Goal: Task Accomplishment & Management: Manage account settings

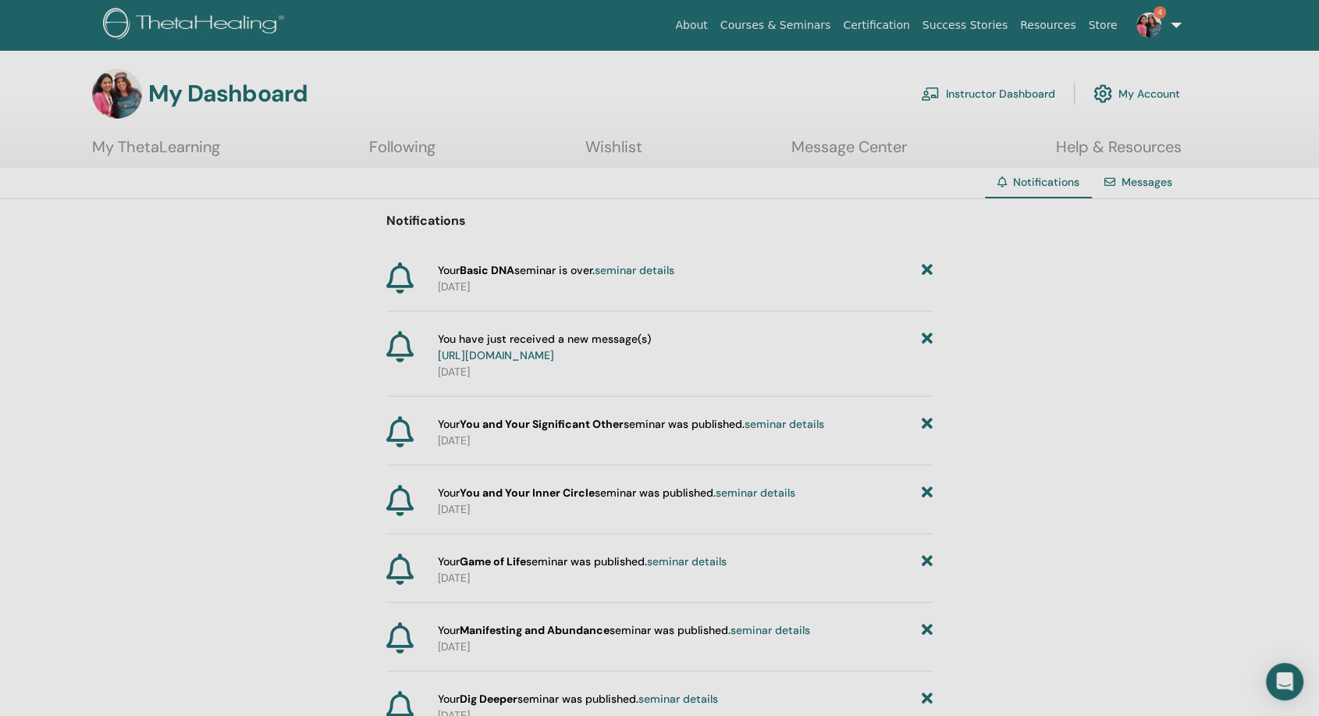
click at [808, 431] on link "seminar details" at bounding box center [784, 424] width 80 height 14
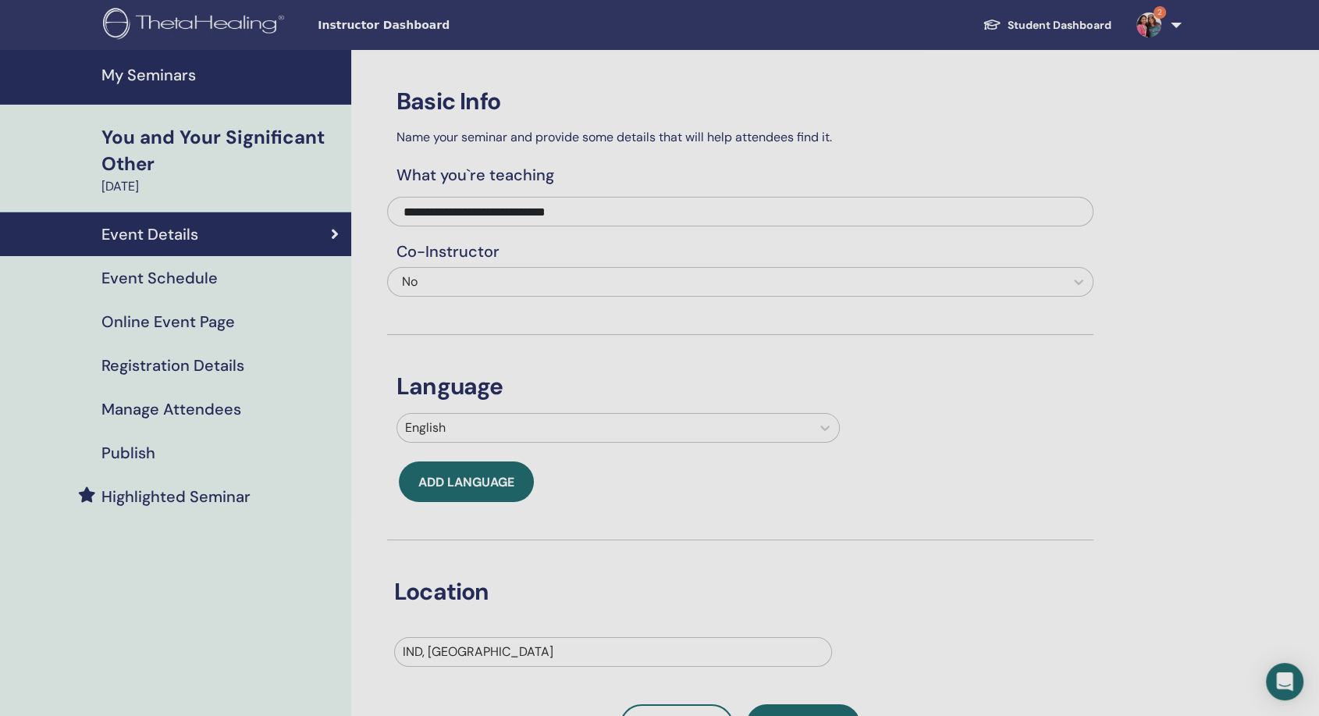
click at [126, 278] on h4 "Event Schedule" at bounding box center [159, 277] width 116 height 19
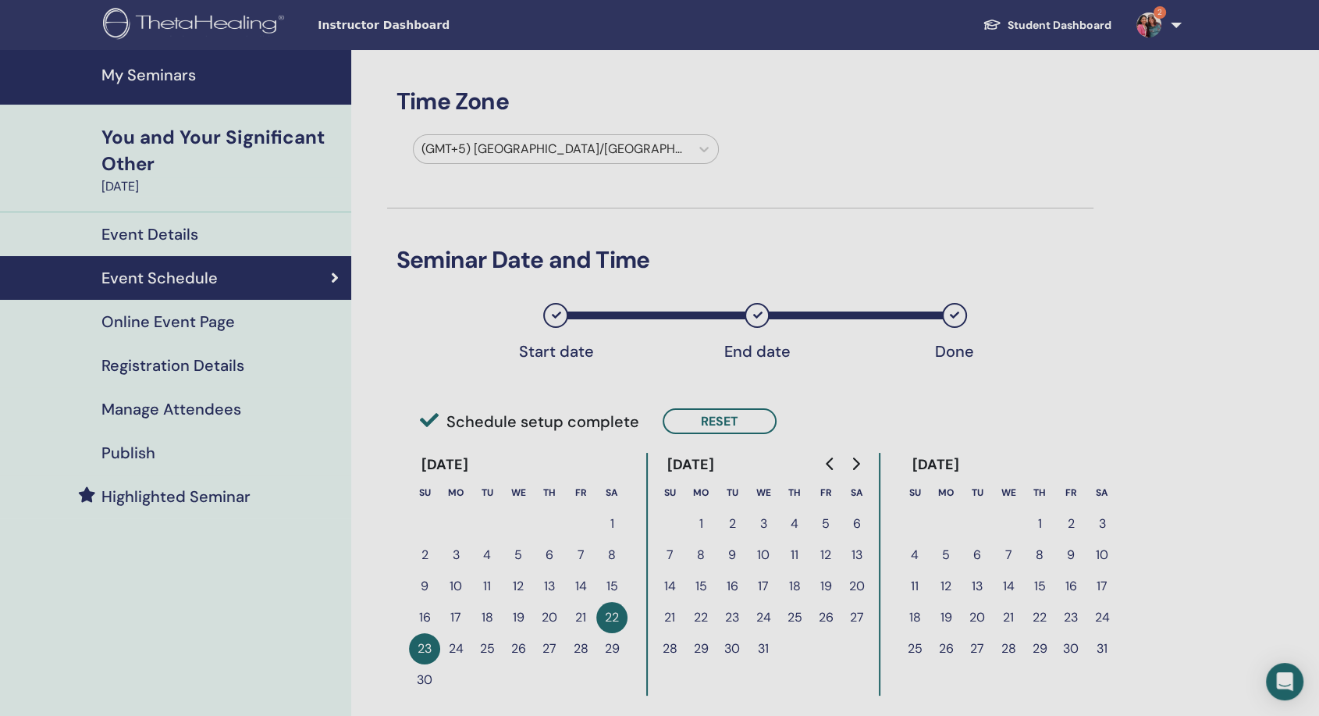
click at [169, 89] on link "My Seminars" at bounding box center [175, 77] width 351 height 55
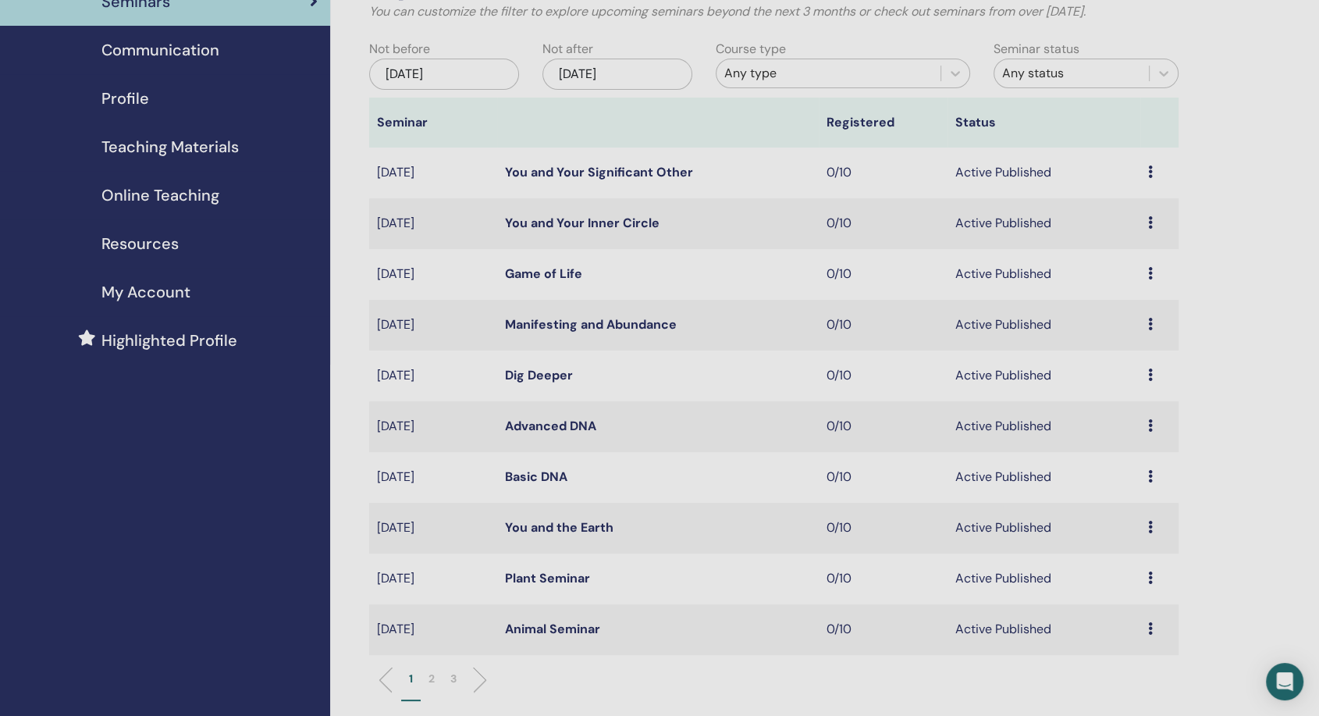
scroll to position [173, 0]
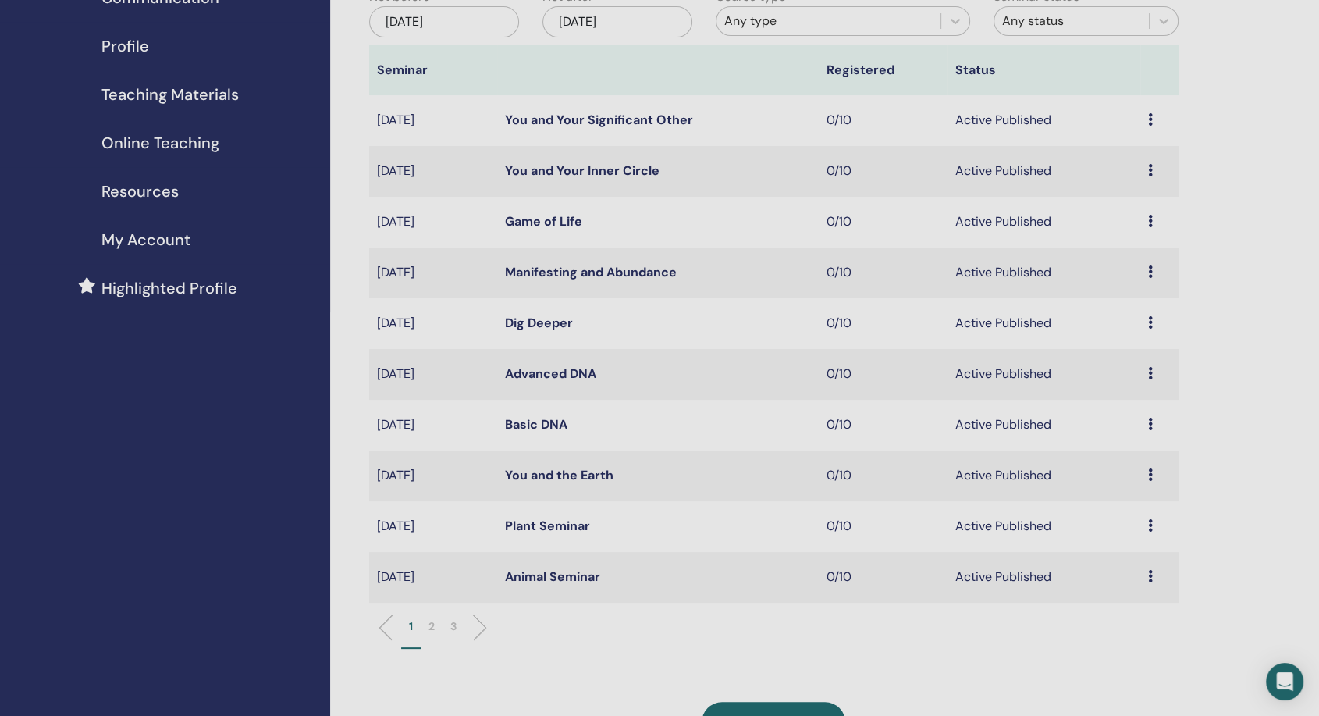
click at [490, 627] on ul "1 2 3" at bounding box center [773, 633] width 783 height 30
click at [477, 626] on li at bounding box center [473, 627] width 27 height 27
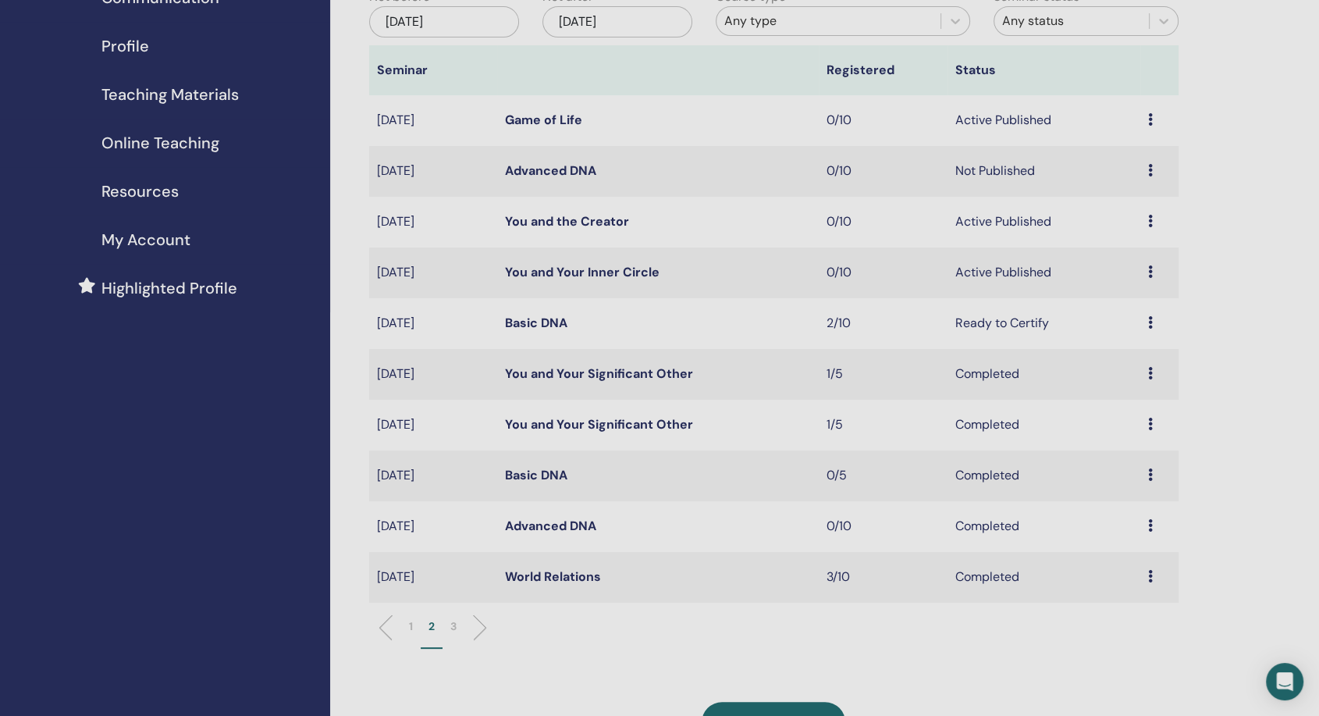
click at [478, 627] on li at bounding box center [473, 627] width 27 height 27
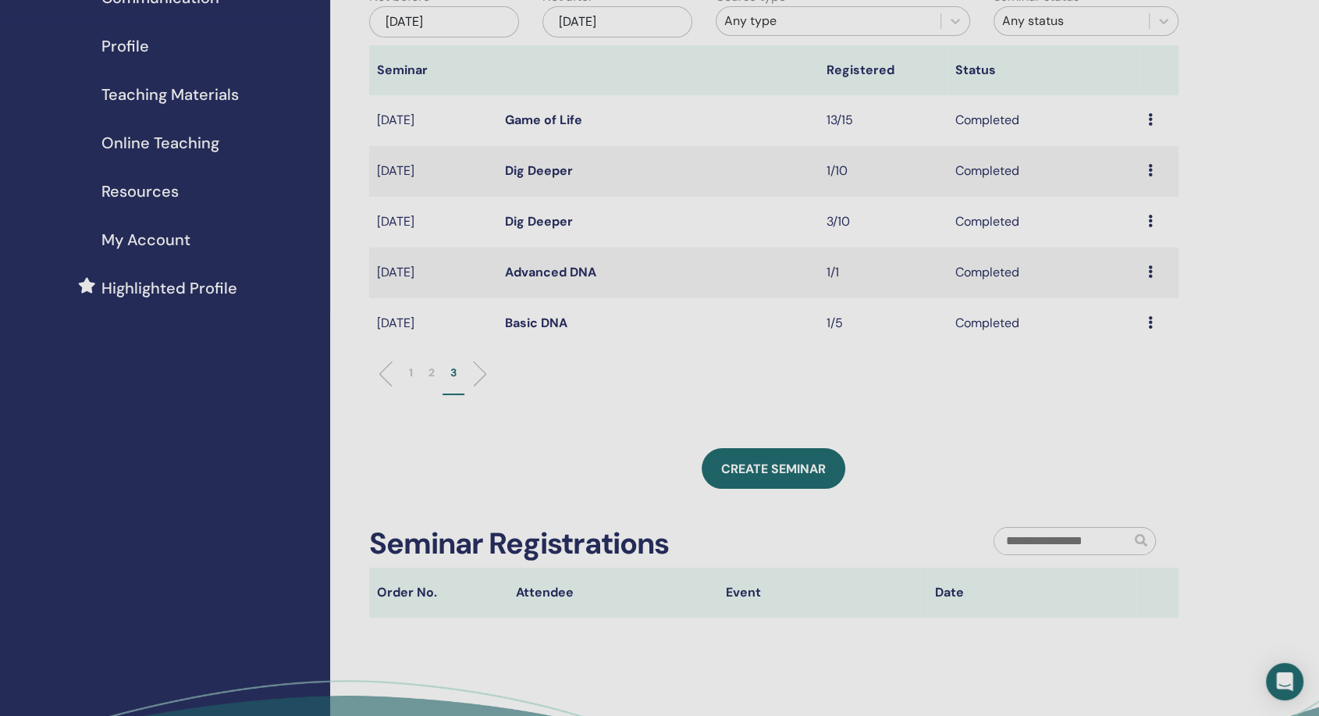
click at [432, 375] on p "2" at bounding box center [431, 372] width 6 height 16
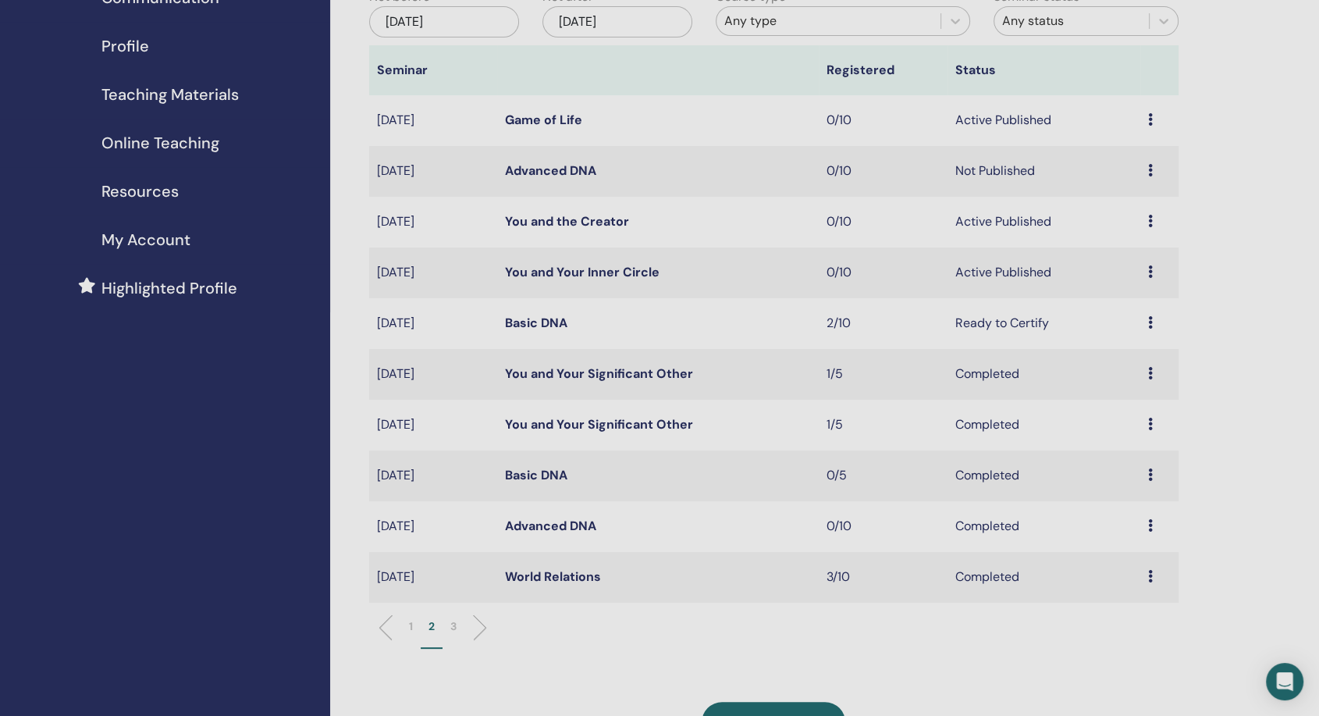
click at [1154, 274] on div "Preview Edit Attendees Cancel" at bounding box center [1159, 272] width 23 height 19
click at [586, 275] on link "You and Your Inner Circle" at bounding box center [582, 272] width 154 height 16
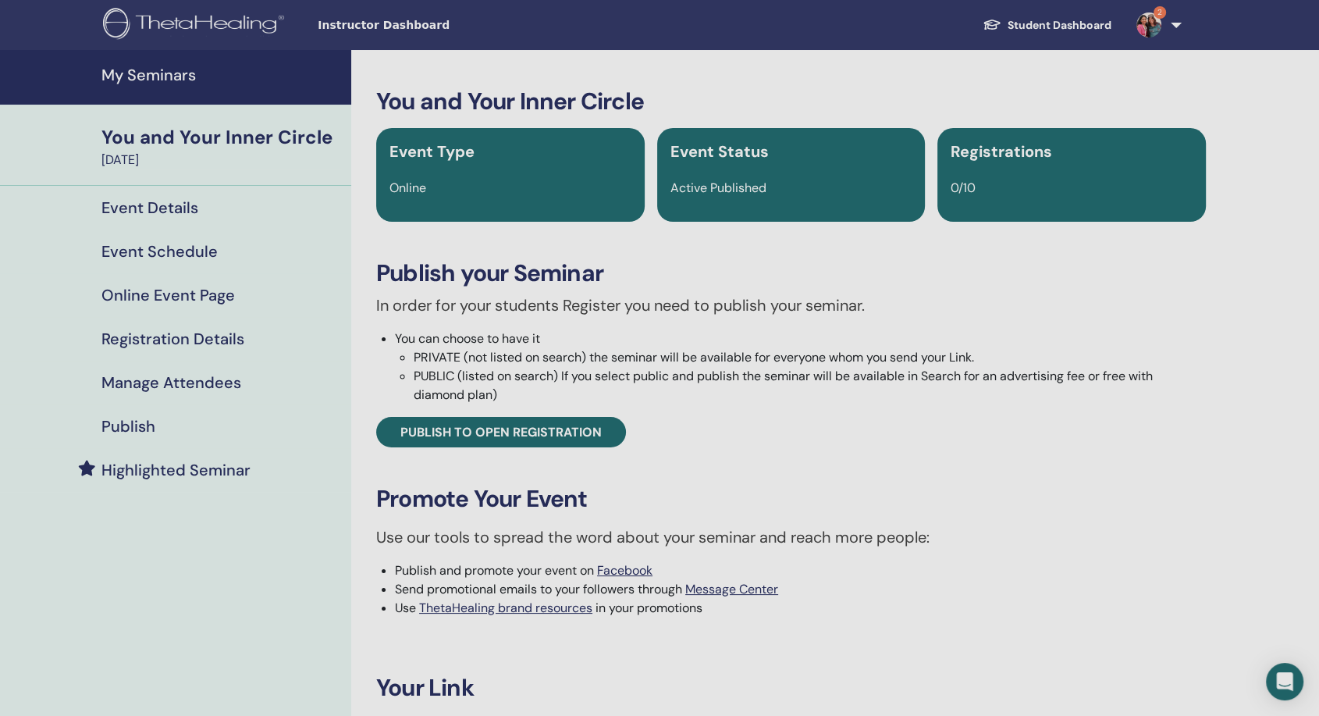
click at [184, 255] on h4 "Event Schedule" at bounding box center [159, 251] width 116 height 19
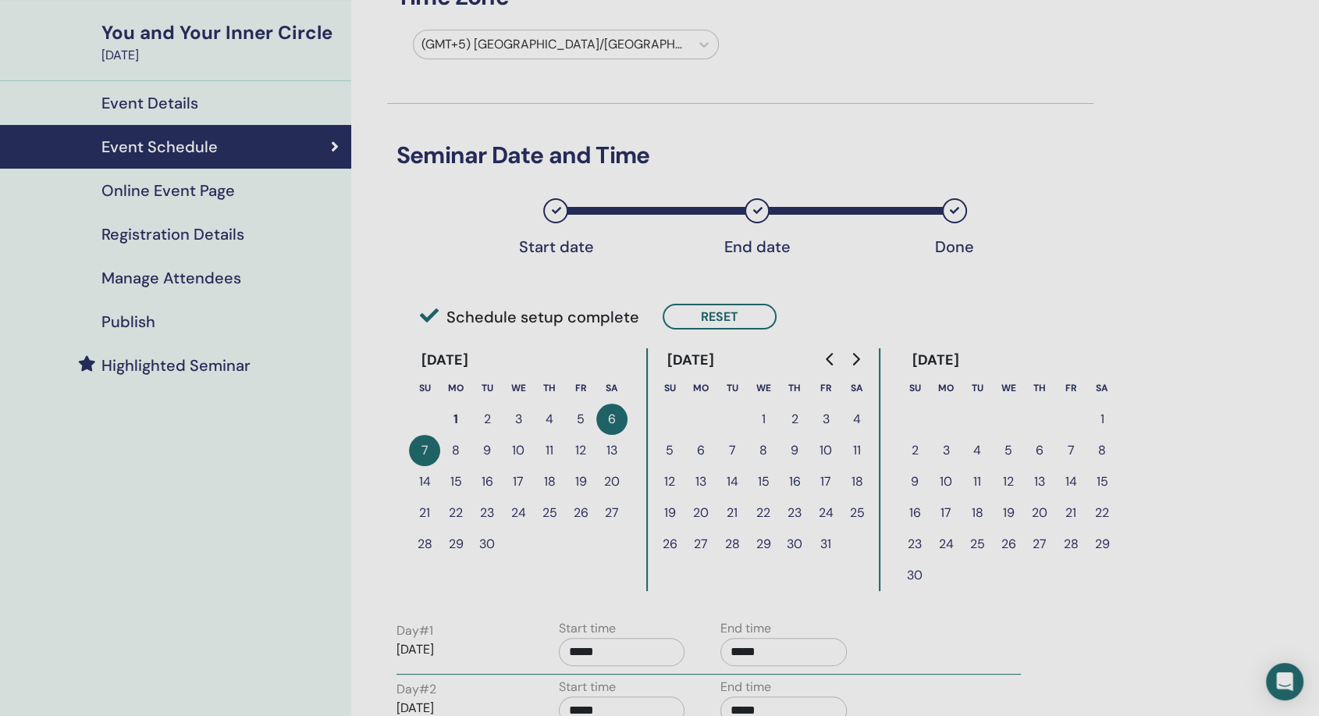
scroll to position [173, 0]
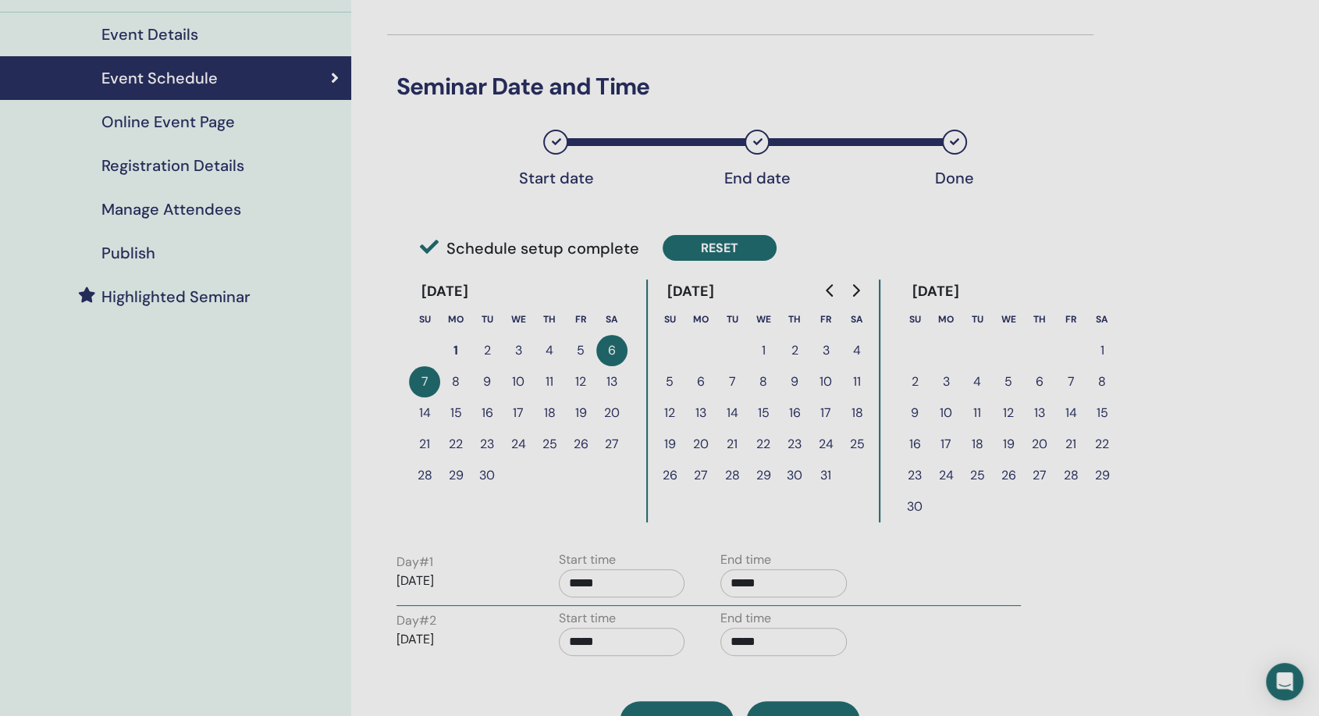
click at [748, 247] on button "Reset" at bounding box center [719, 248] width 114 height 26
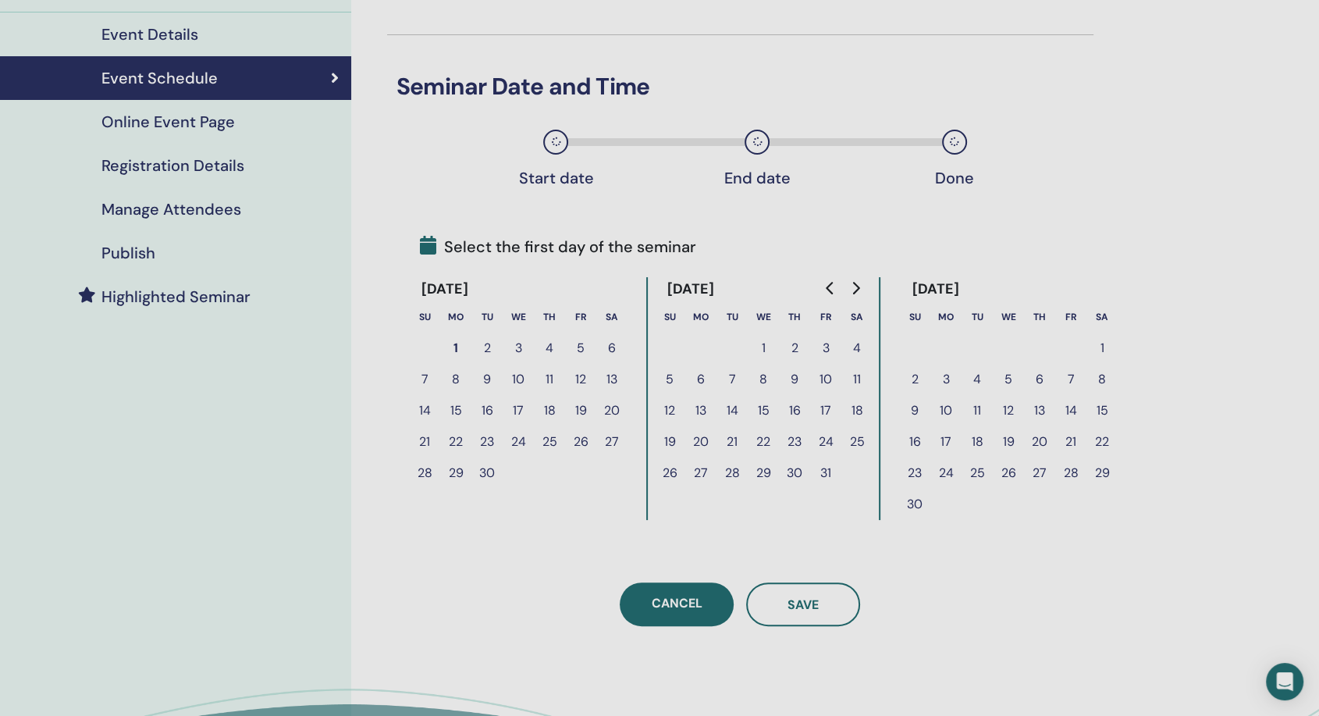
click at [858, 288] on icon "Go to next month" at bounding box center [856, 288] width 7 height 12
click at [1109, 385] on button "13" at bounding box center [1101, 379] width 31 height 31
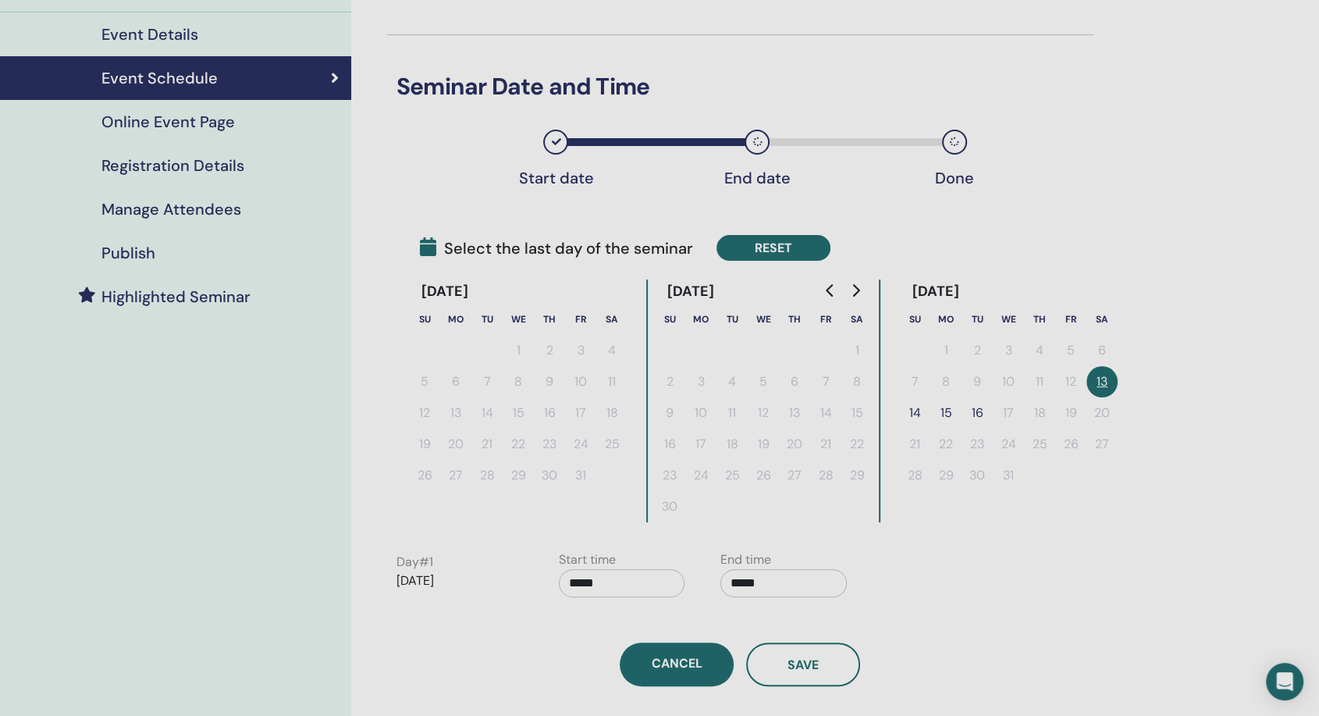
click at [795, 253] on button "Reset" at bounding box center [773, 248] width 114 height 26
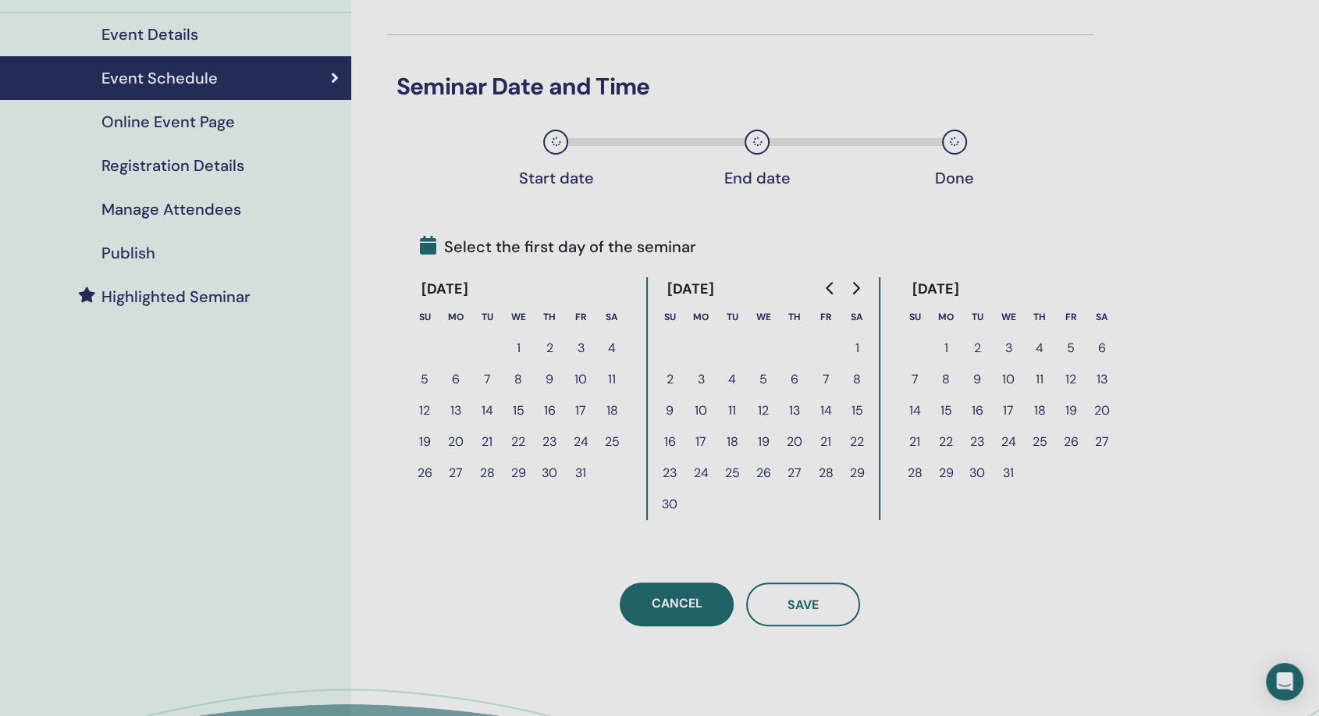
click at [1104, 347] on button "6" at bounding box center [1101, 347] width 31 height 31
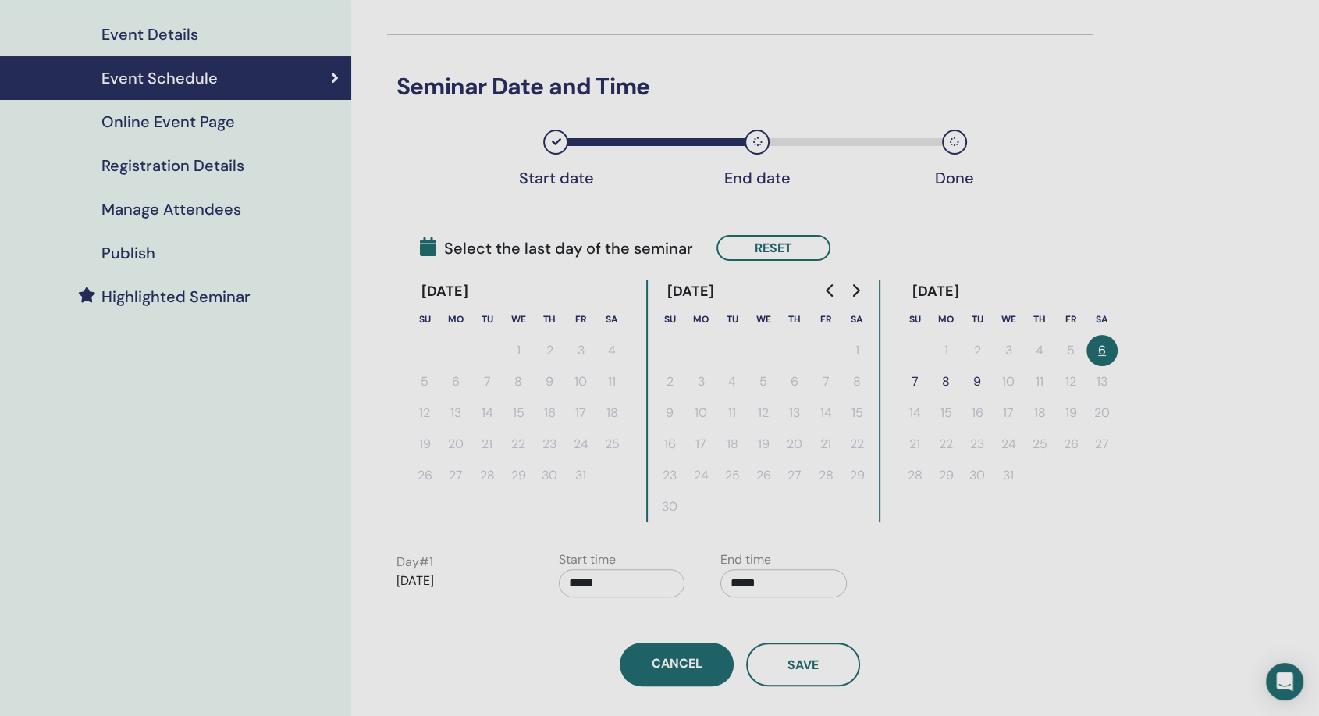
click at [919, 379] on button "7" at bounding box center [914, 381] width 31 height 31
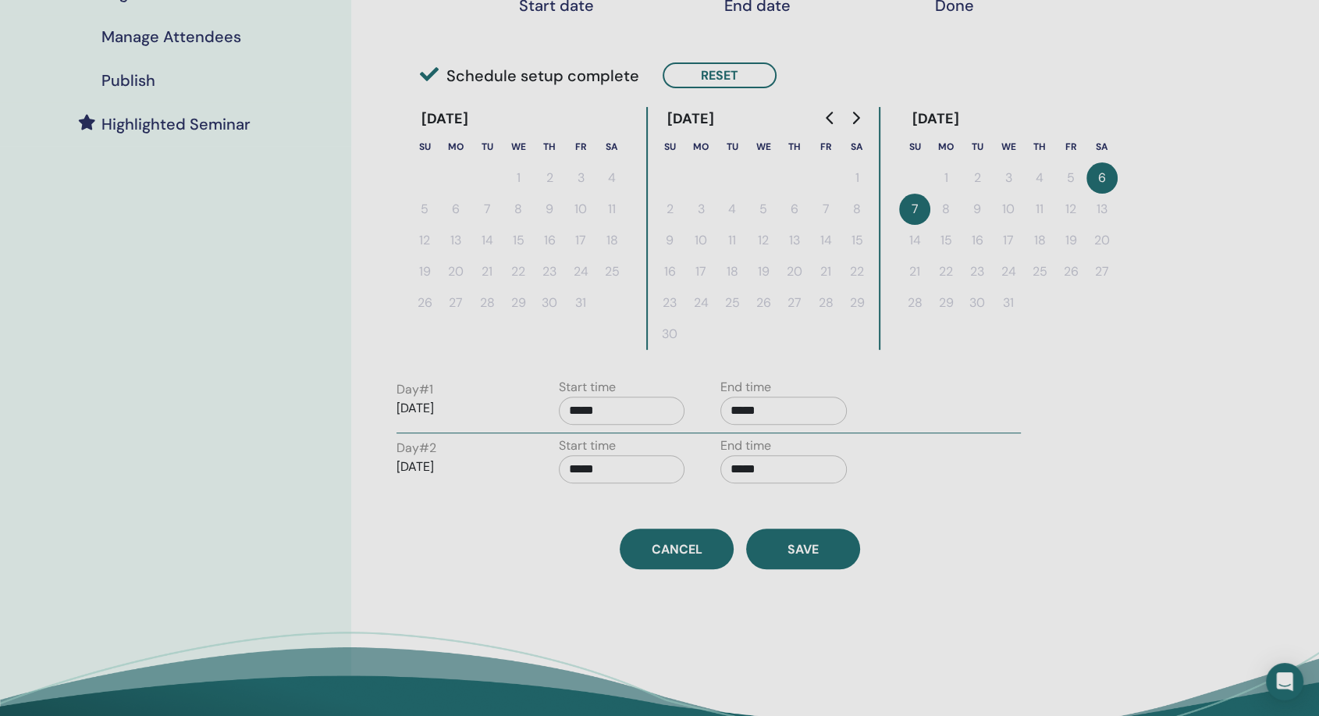
scroll to position [433, 0]
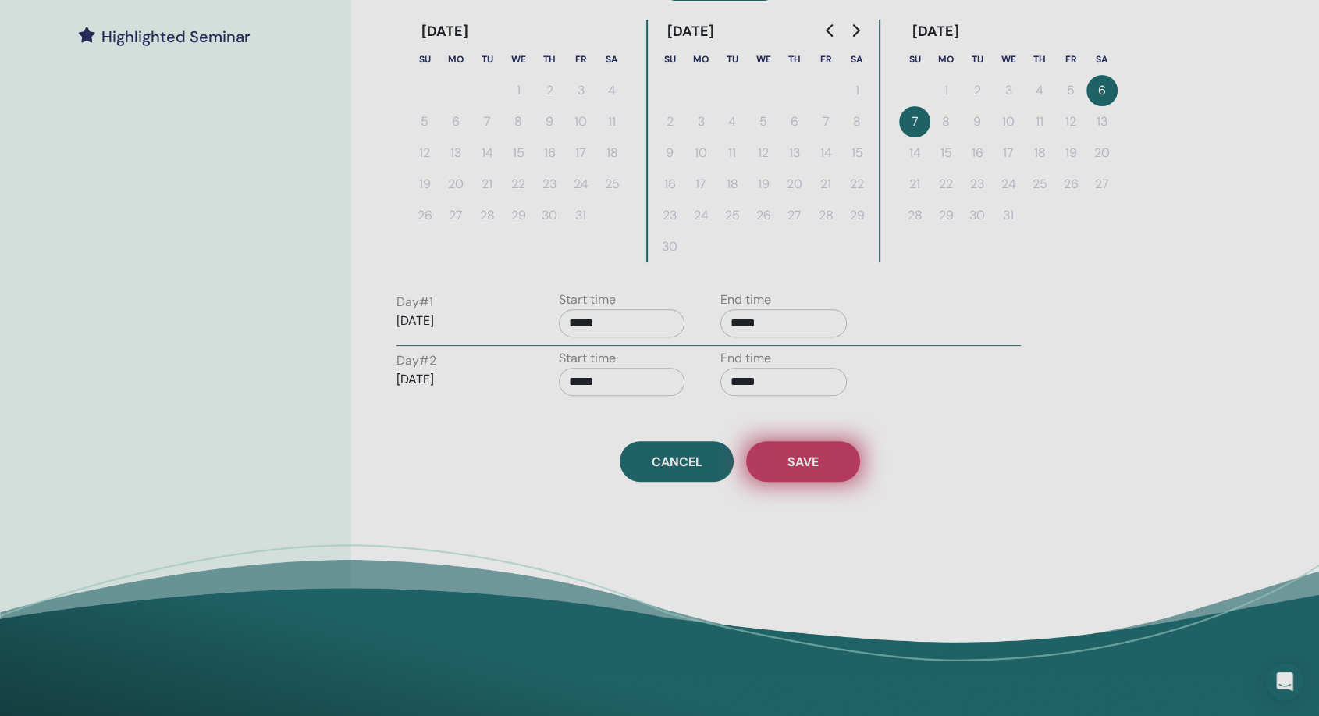
click at [798, 462] on span "Save" at bounding box center [802, 461] width 31 height 16
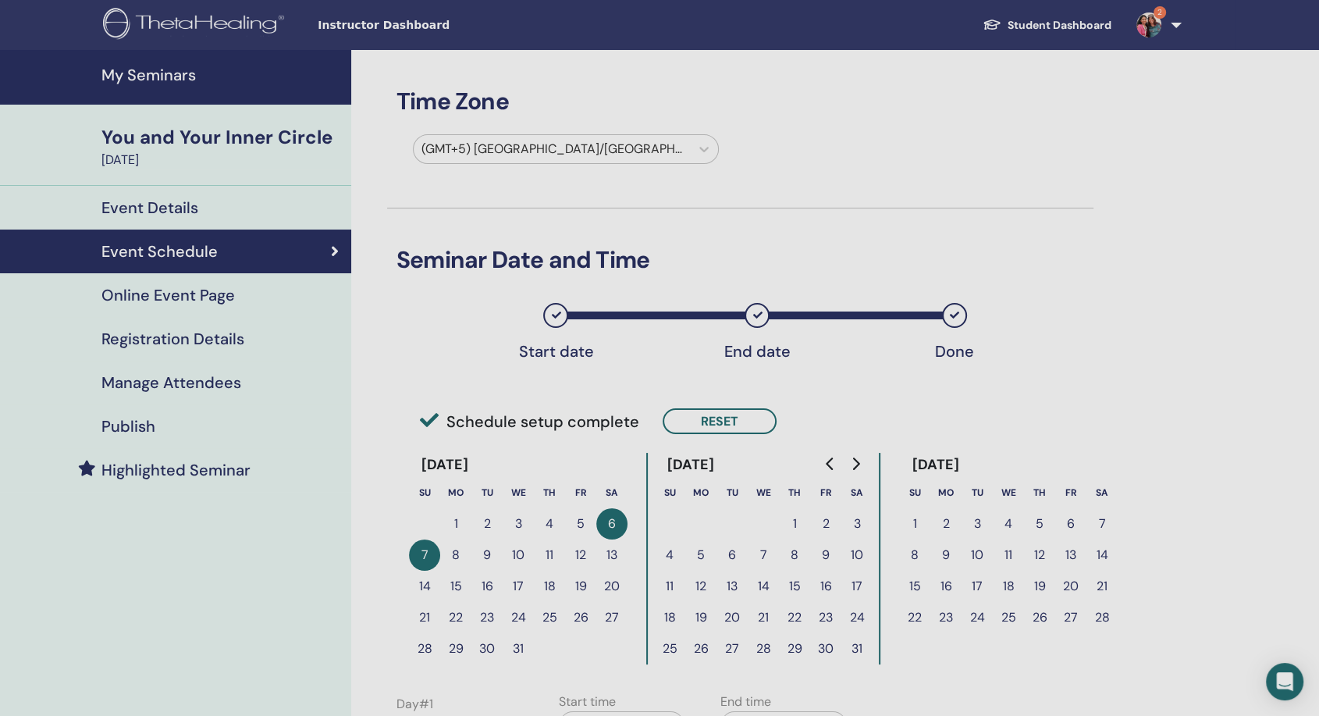
click at [172, 78] on h4 "My Seminars" at bounding box center [221, 75] width 240 height 19
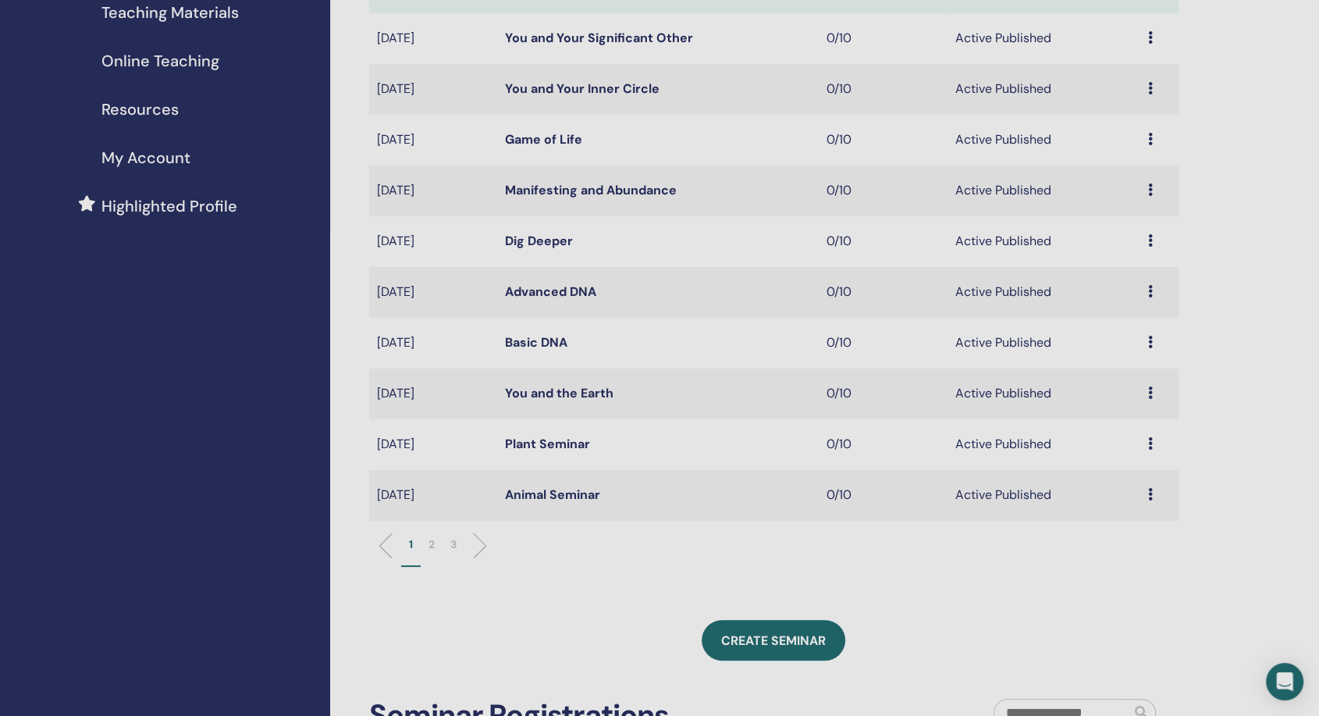
scroll to position [260, 0]
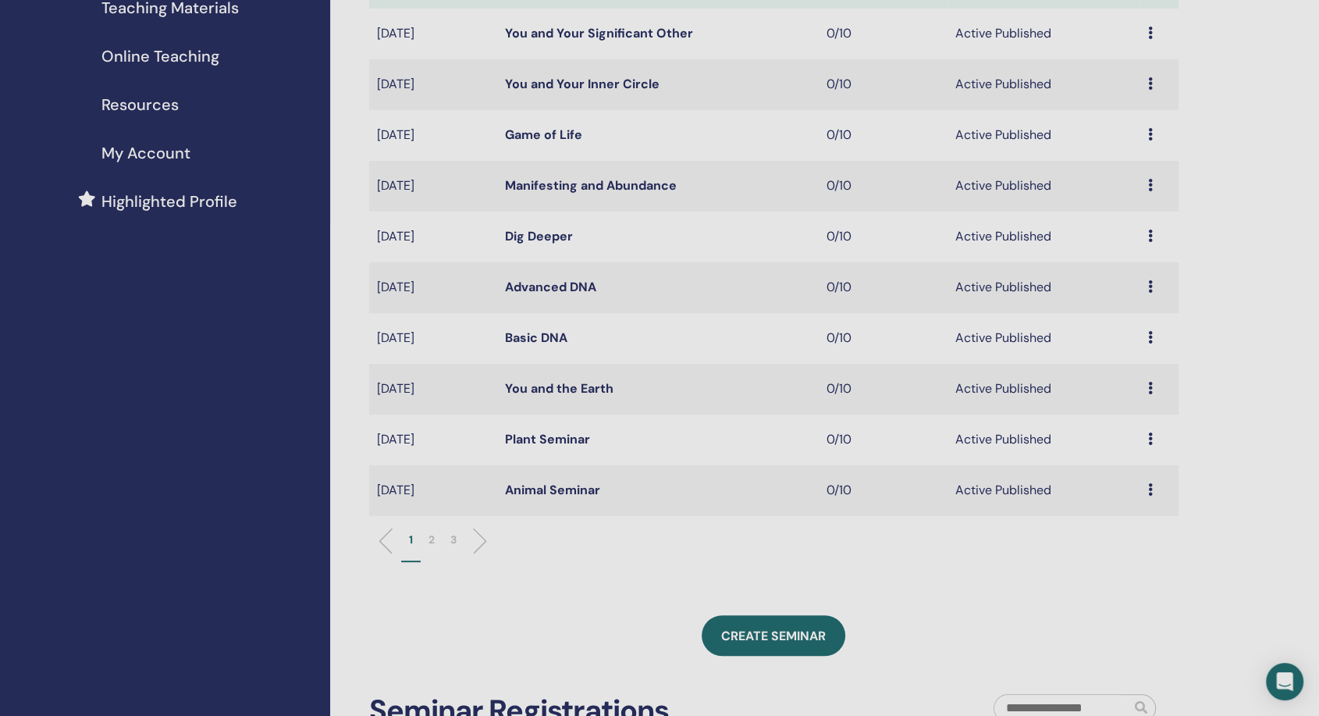
click at [435, 538] on li "2" at bounding box center [432, 546] width 22 height 30
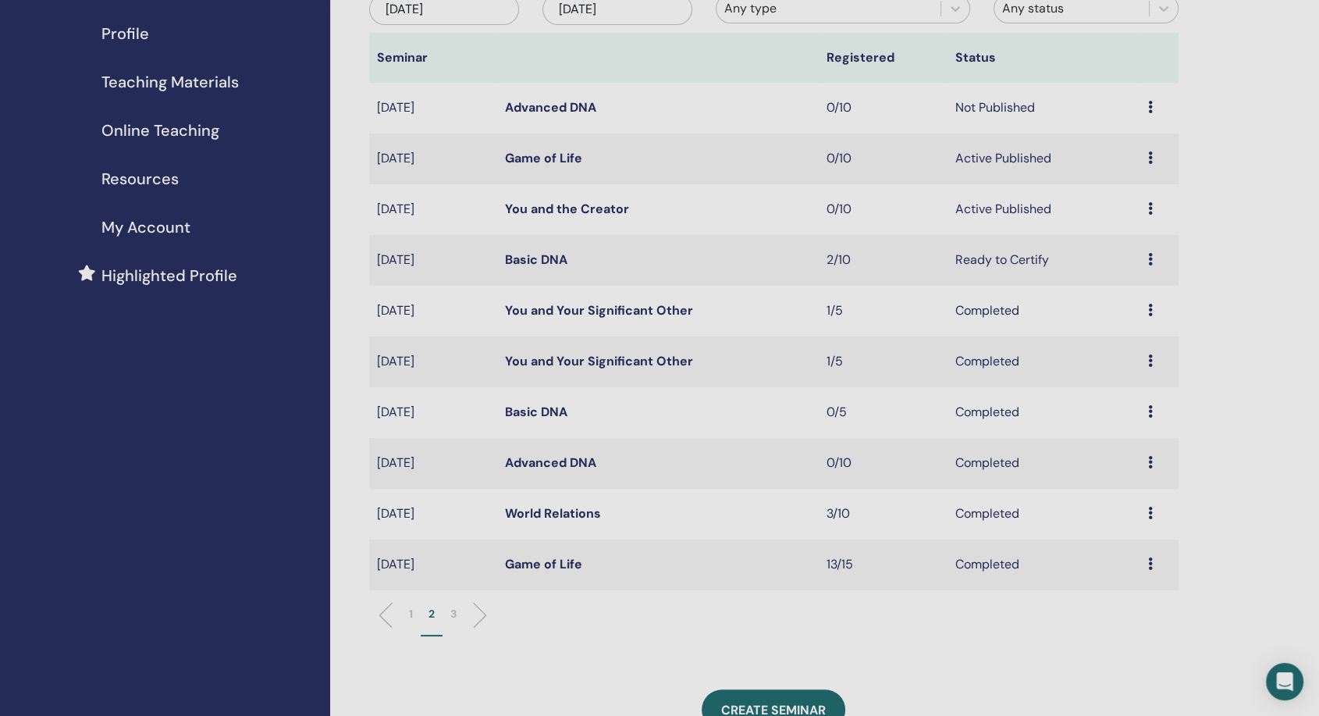
scroll to position [173, 0]
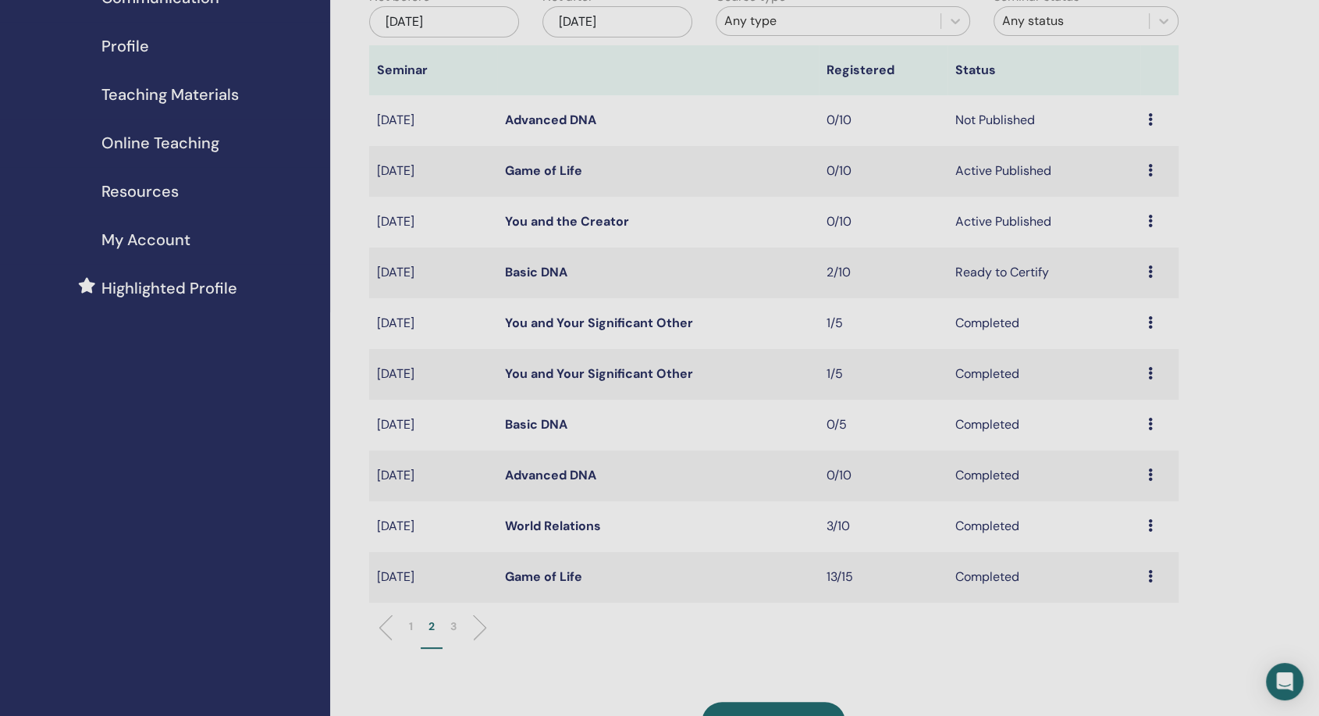
click at [453, 627] on p "3" at bounding box center [453, 626] width 6 height 16
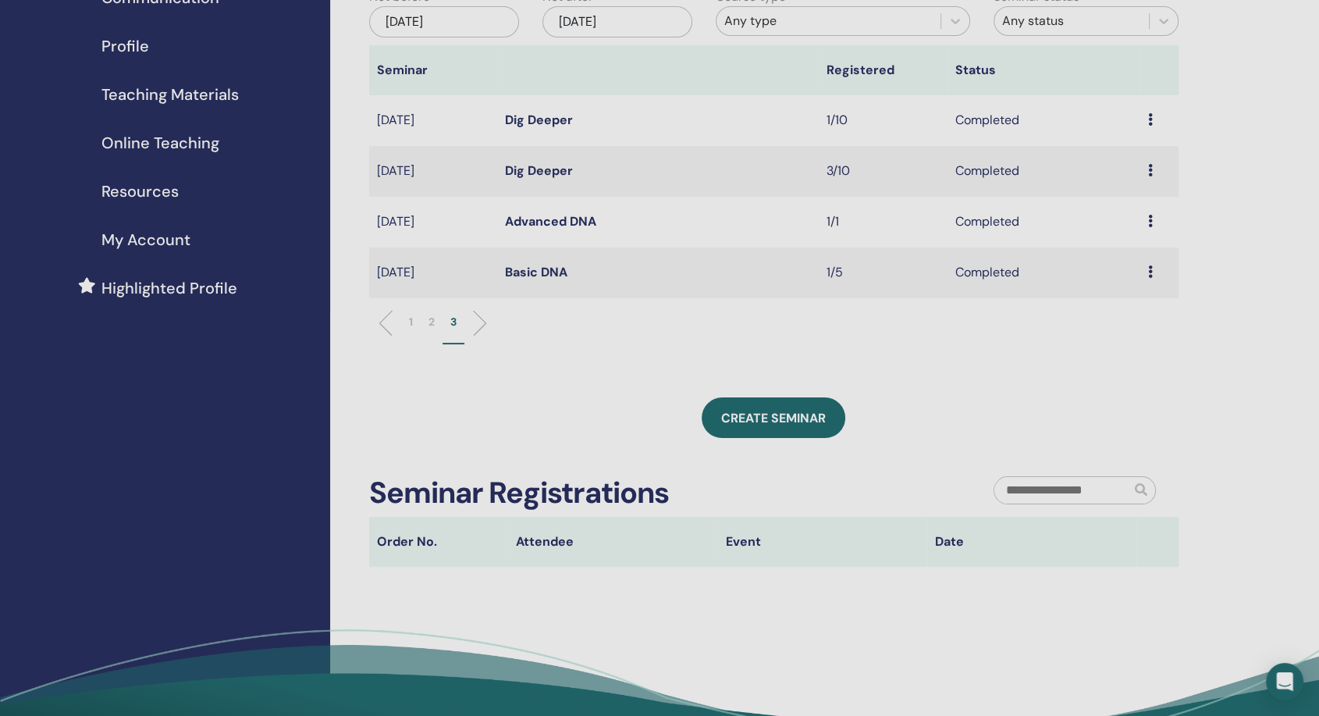
click at [409, 324] on p "1" at bounding box center [411, 322] width 4 height 16
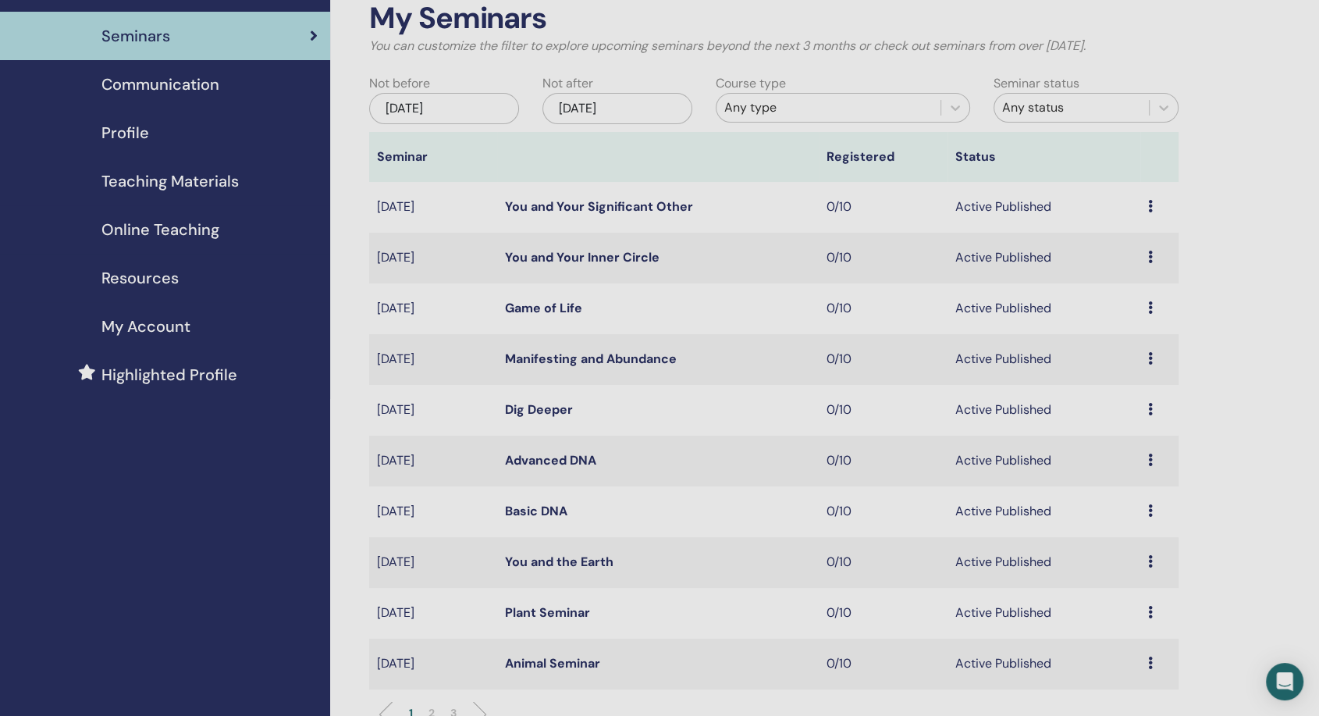
scroll to position [0, 0]
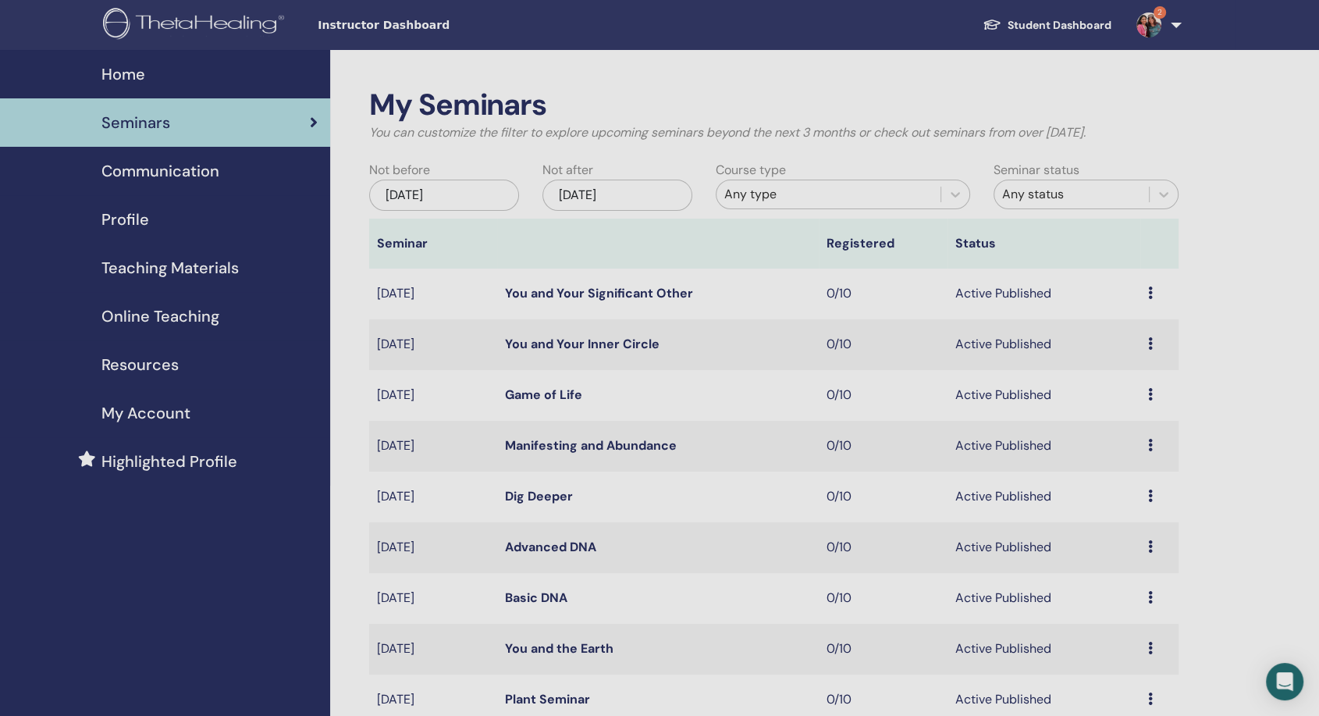
click at [1140, 36] on link "2" at bounding box center [1156, 25] width 64 height 50
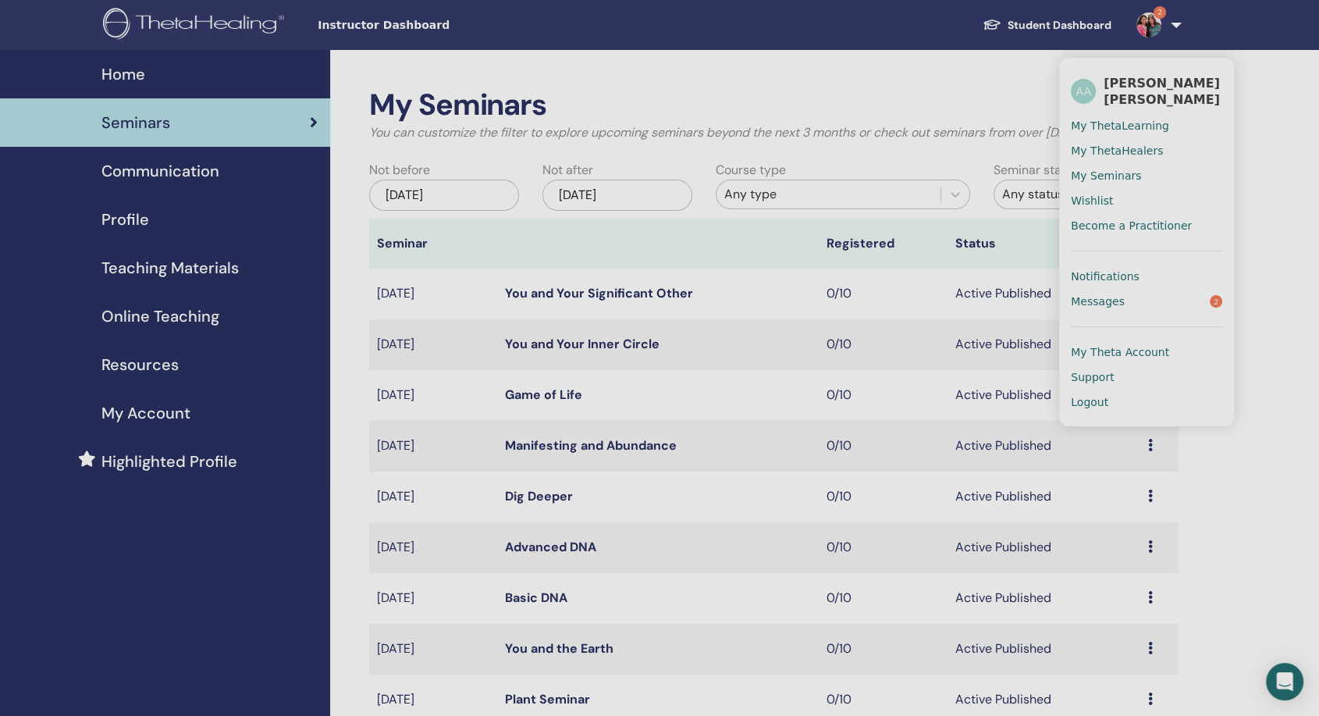
click at [1108, 289] on link "Messages 2" at bounding box center [1146, 301] width 151 height 25
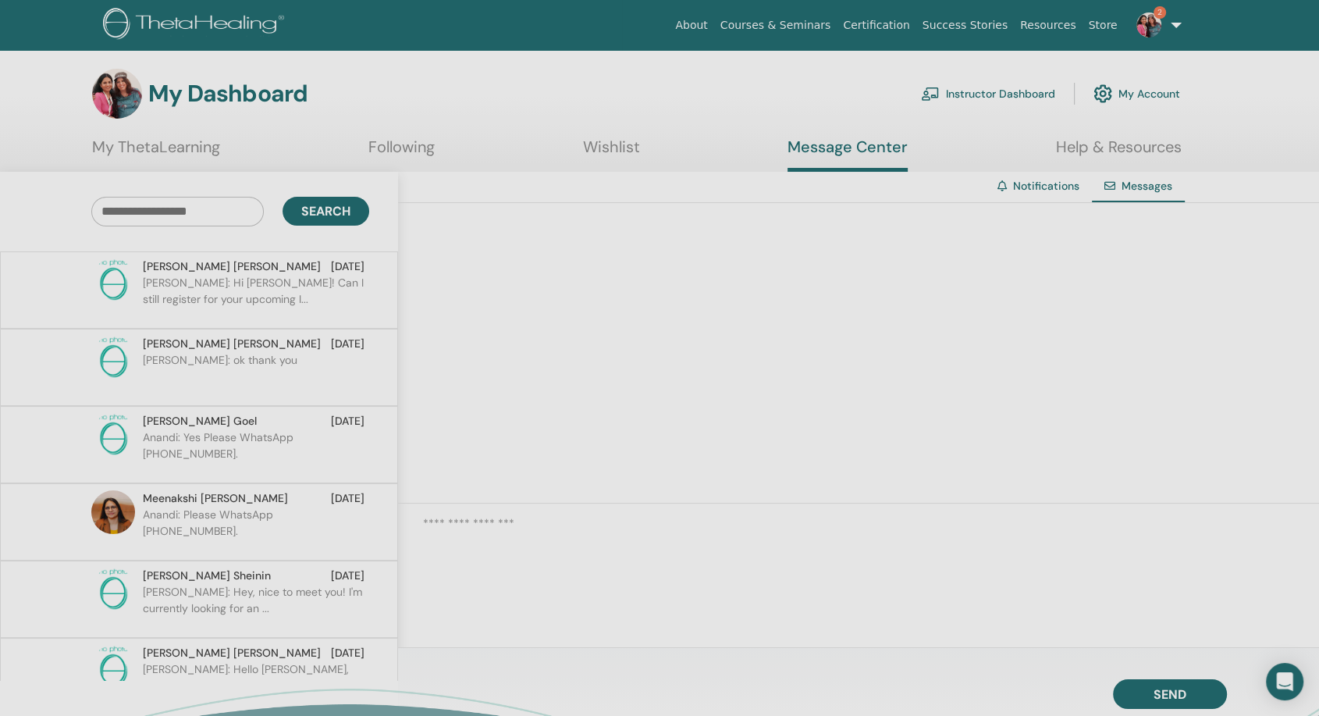
click at [266, 292] on p "[PERSON_NAME]: Hi [PERSON_NAME]! Can I still register for your upcoming I..." at bounding box center [256, 298] width 226 height 47
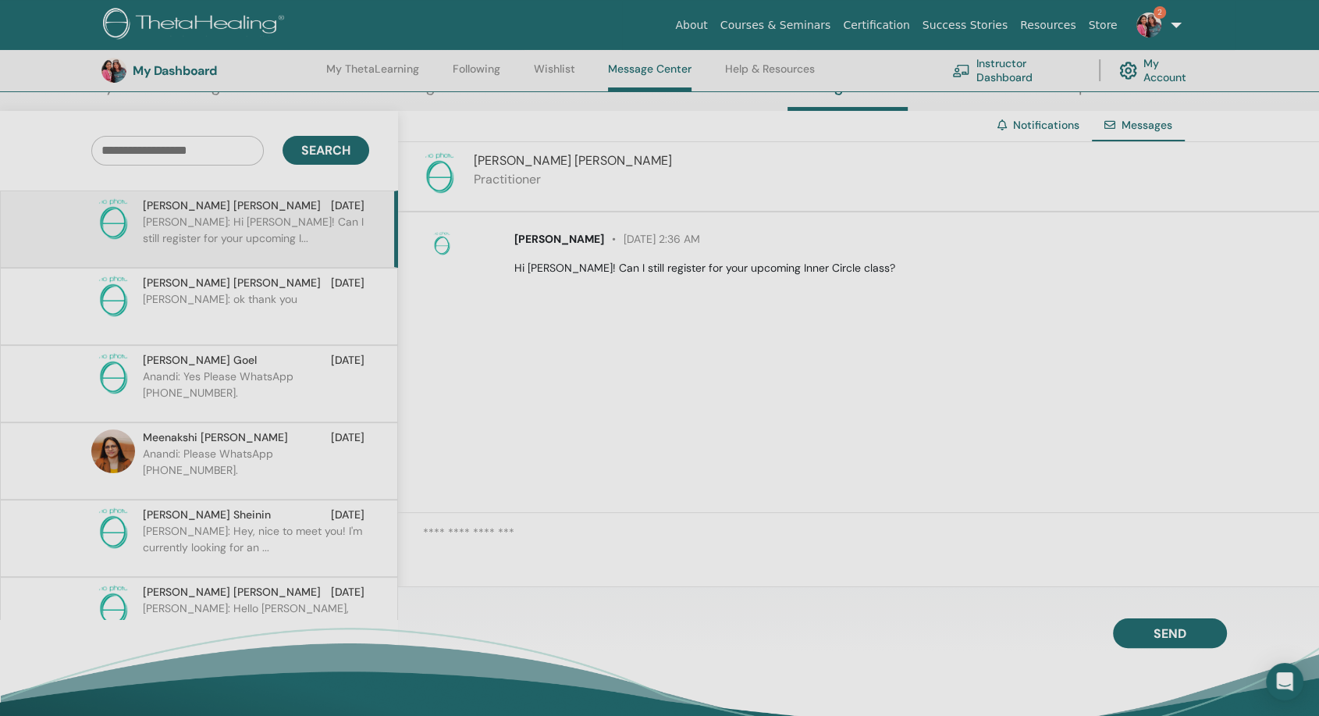
scroll to position [215, 0]
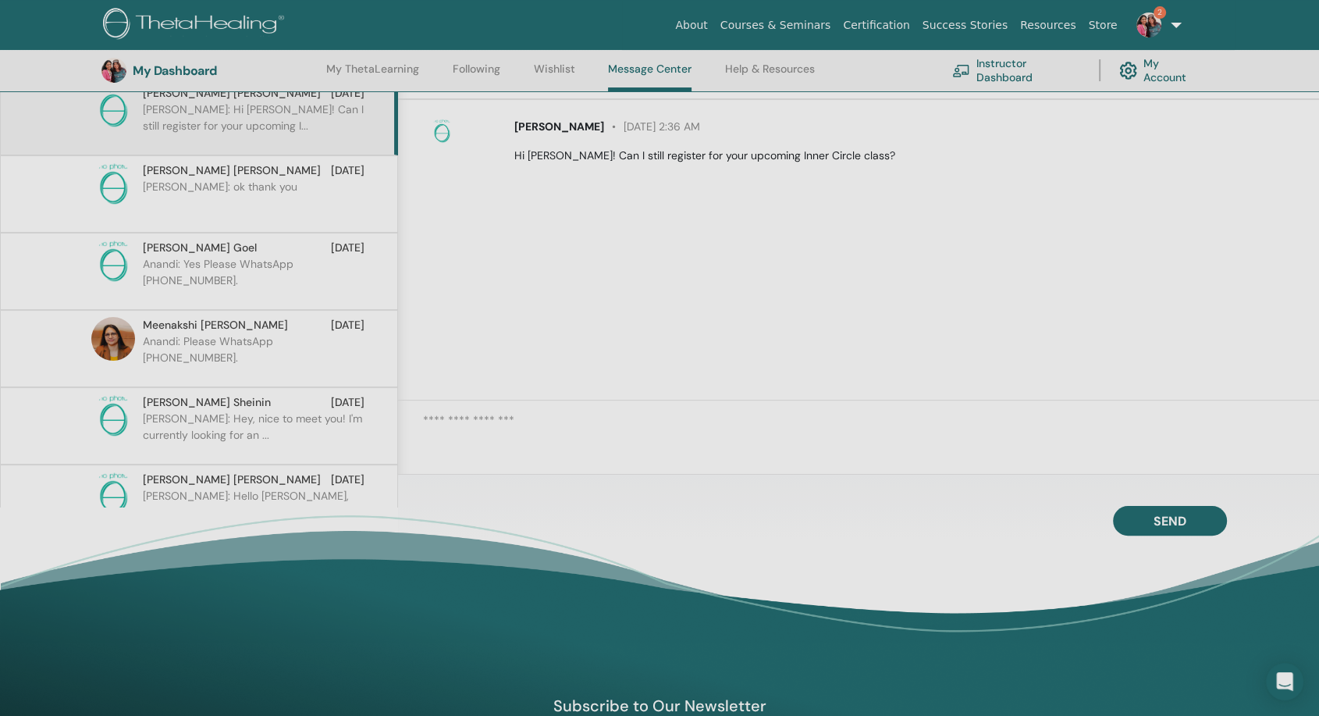
click at [556, 424] on textarea at bounding box center [871, 435] width 896 height 49
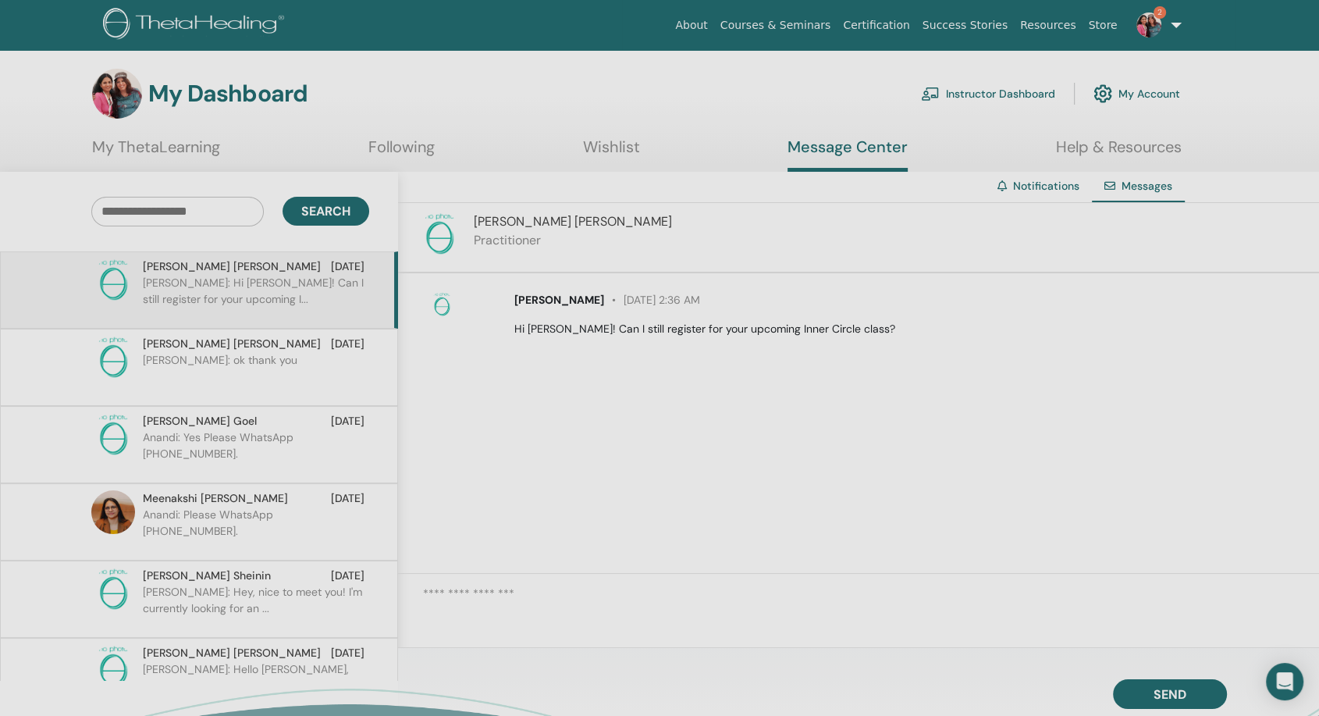
click at [1116, 91] on link "My Account" at bounding box center [1136, 93] width 87 height 34
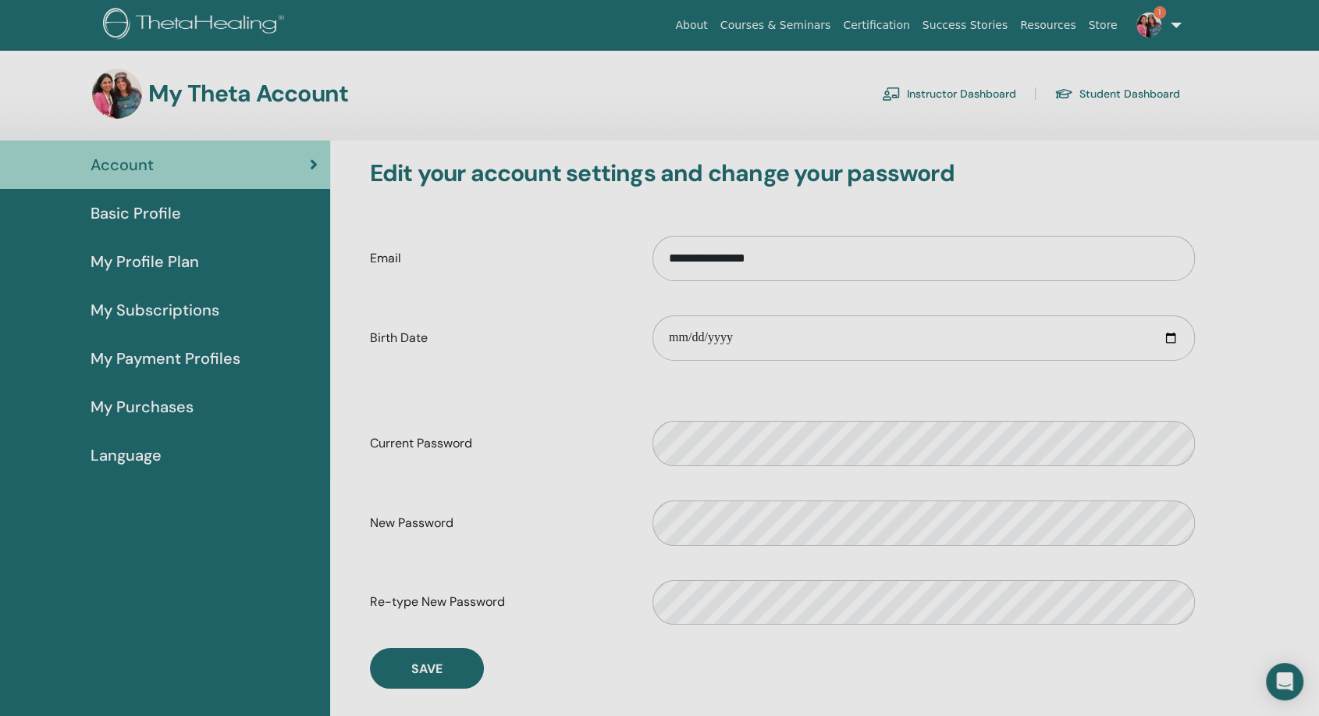
click at [174, 172] on div "Account" at bounding box center [164, 164] width 305 height 23
click at [921, 94] on link "Instructor Dashboard" at bounding box center [949, 93] width 134 height 25
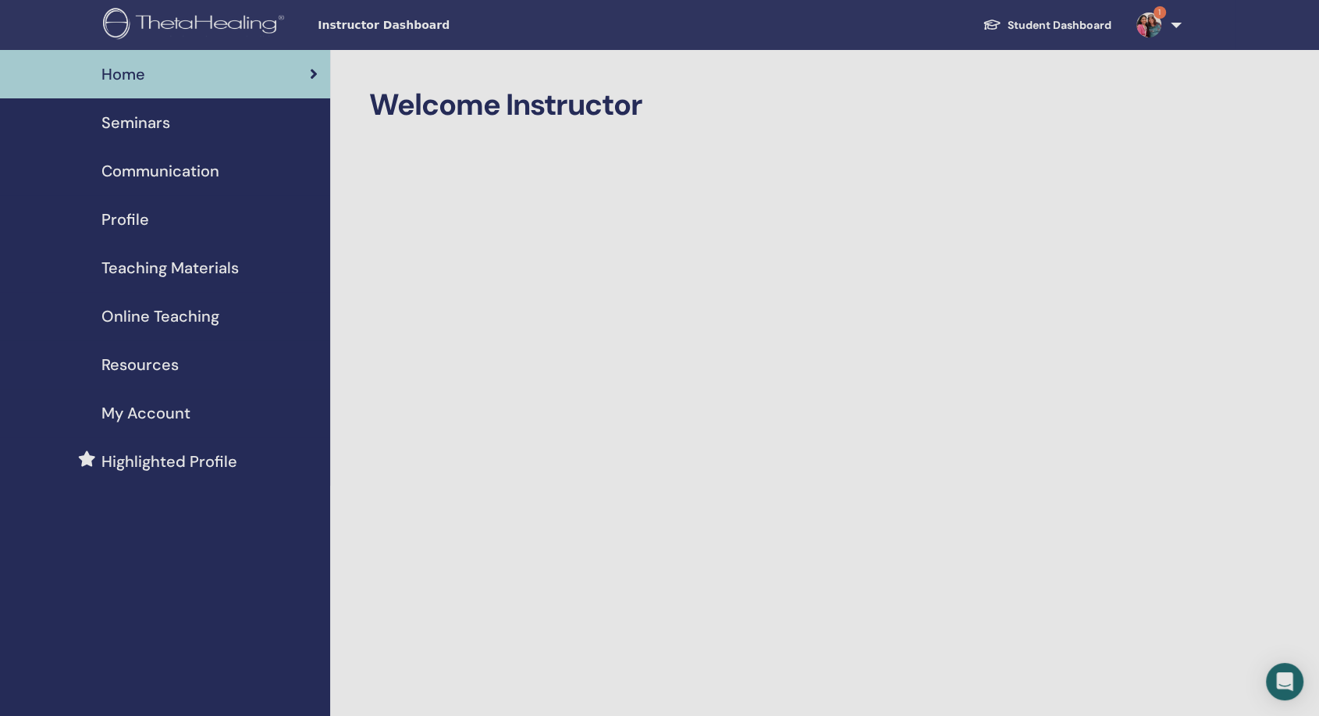
click at [109, 113] on span "Seminars" at bounding box center [135, 122] width 69 height 23
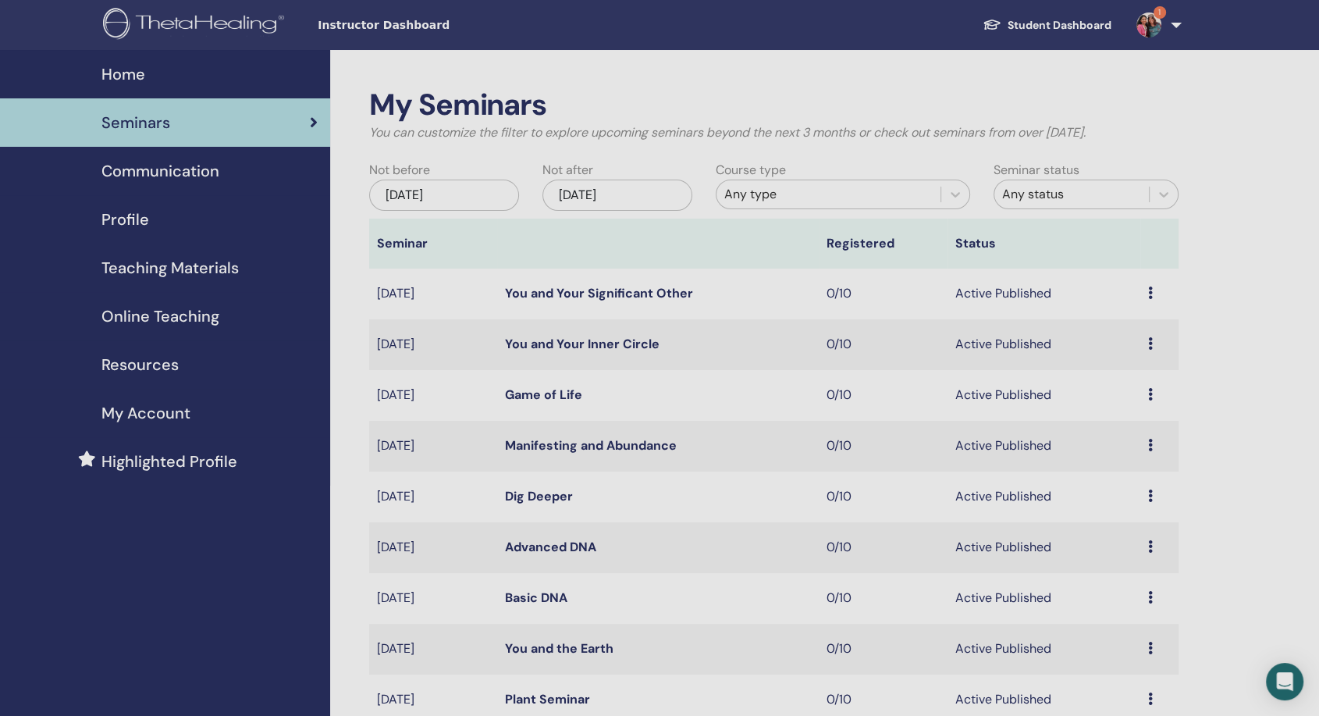
scroll to position [346, 0]
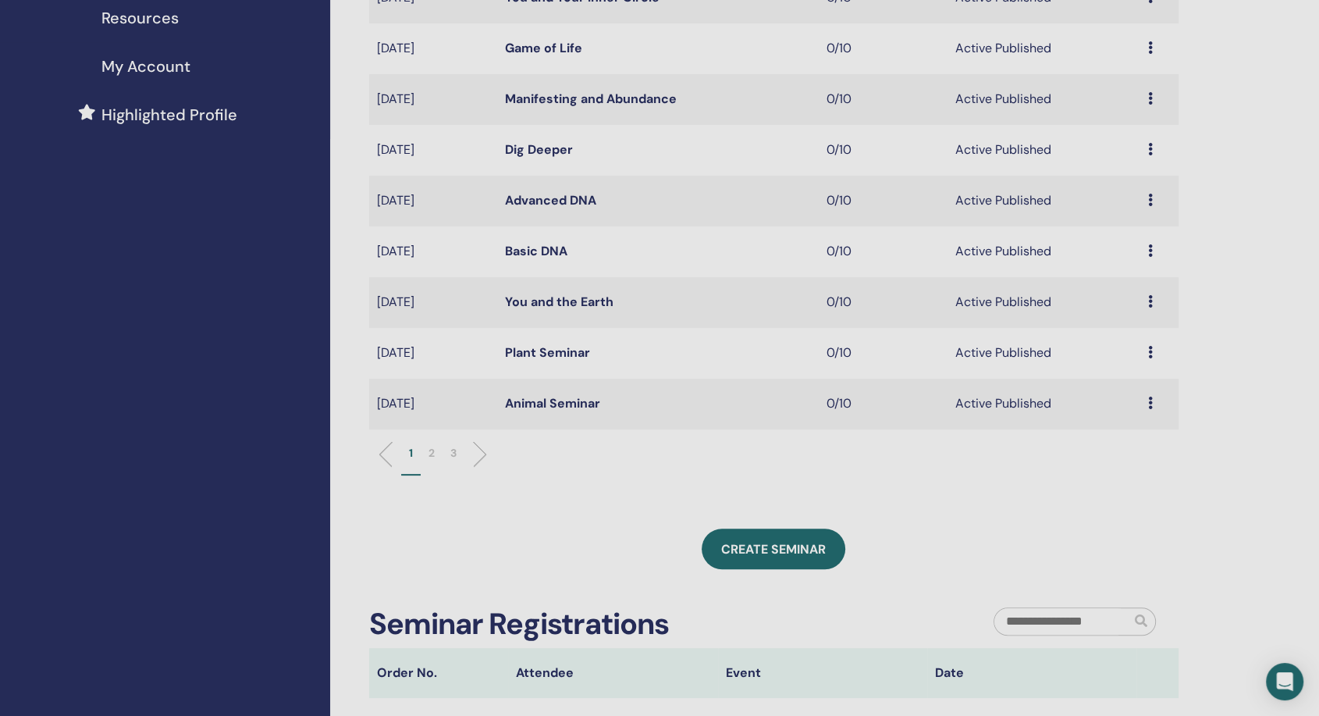
click at [424, 454] on li "2" at bounding box center [432, 460] width 22 height 30
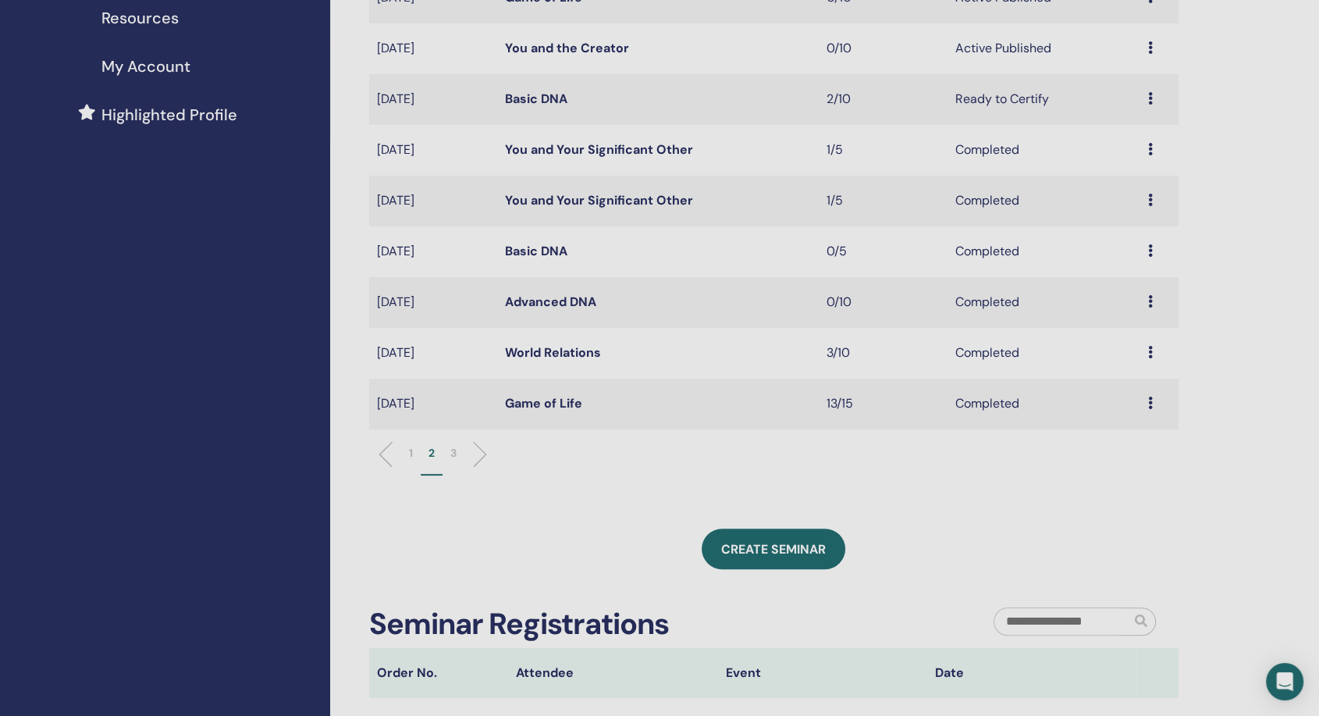
click at [477, 452] on li at bounding box center [473, 454] width 27 height 27
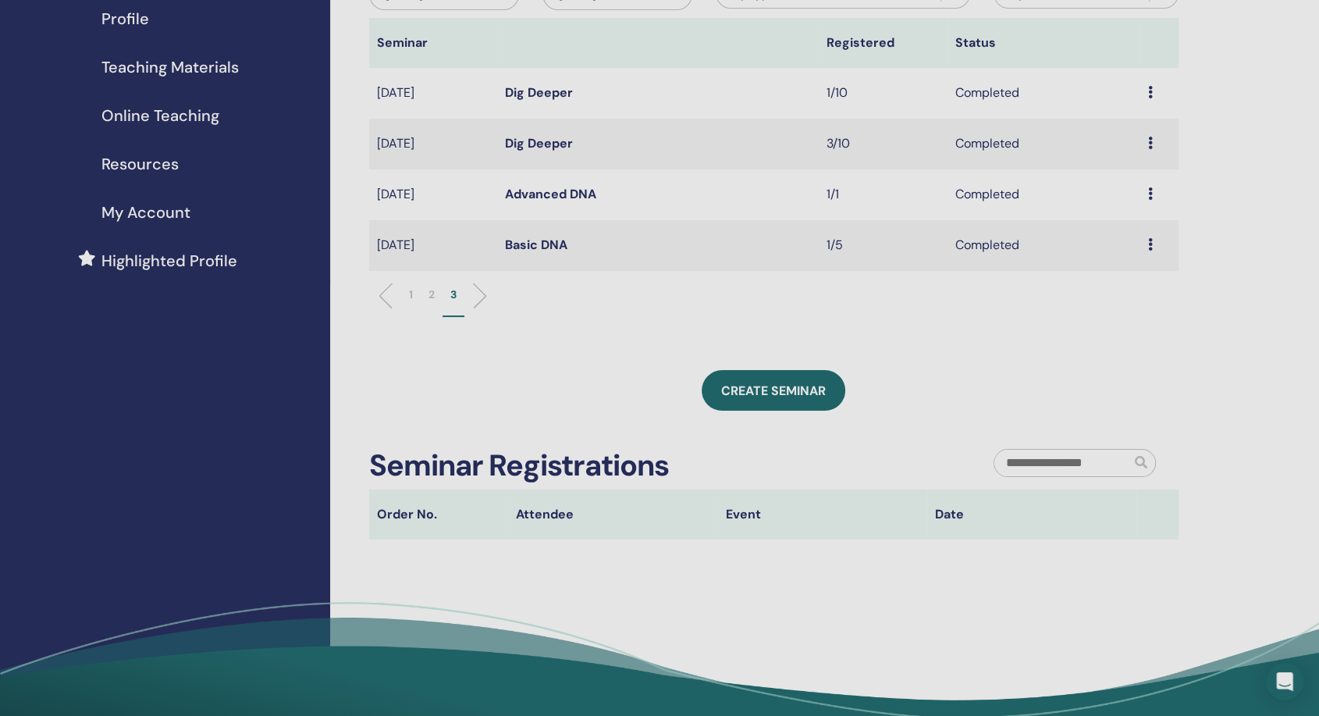
scroll to position [0, 0]
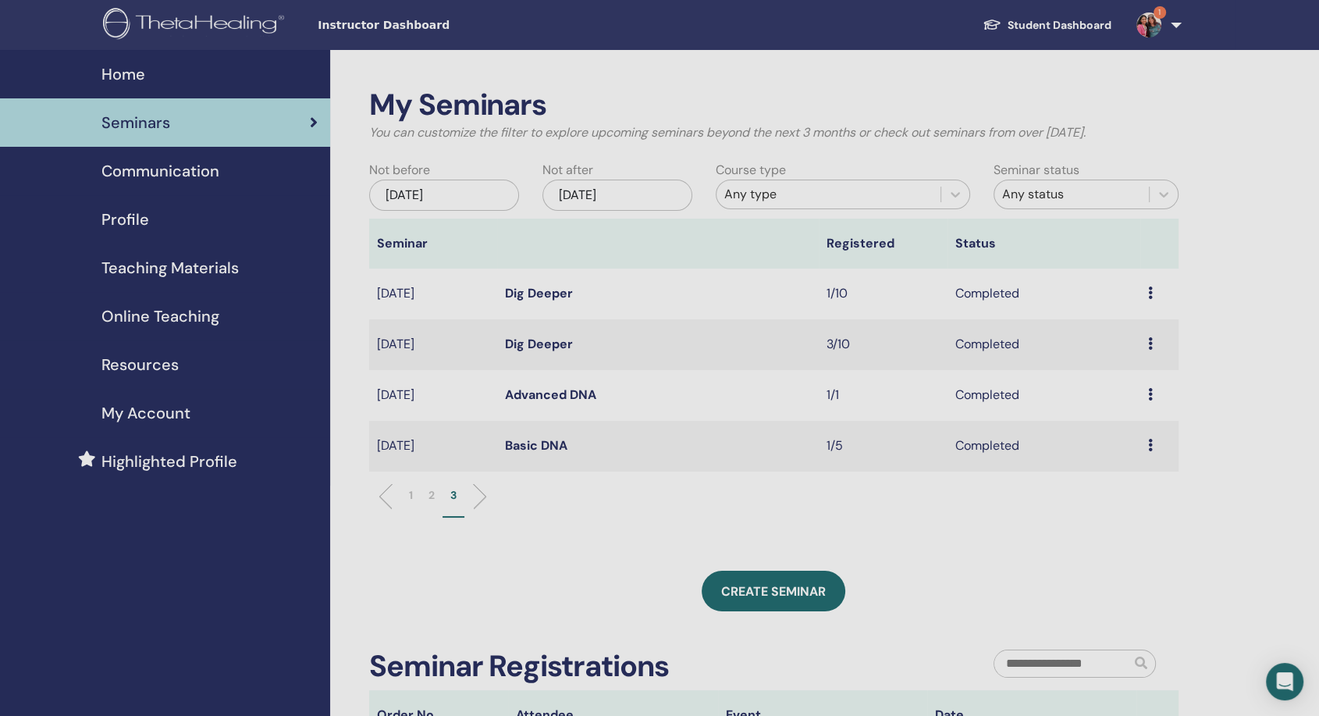
click at [425, 491] on li "2" at bounding box center [432, 502] width 22 height 30
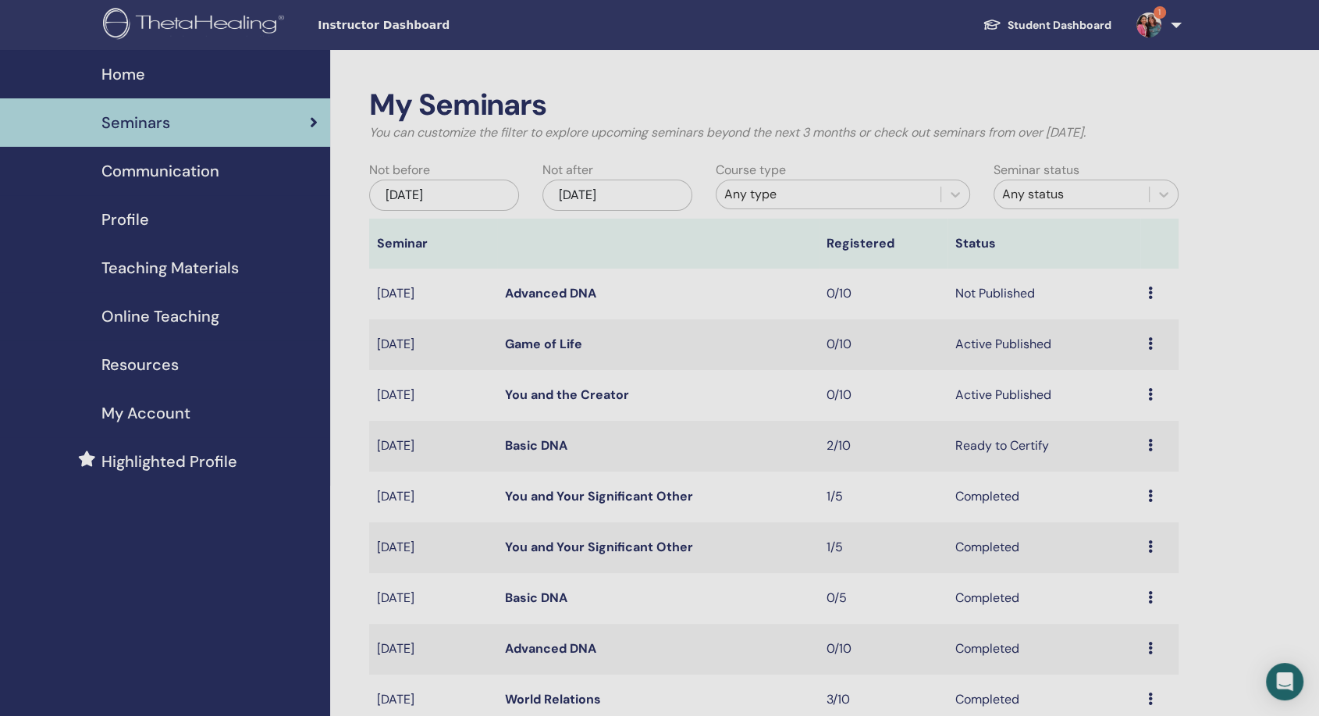
click at [1146, 25] on img at bounding box center [1148, 24] width 25 height 25
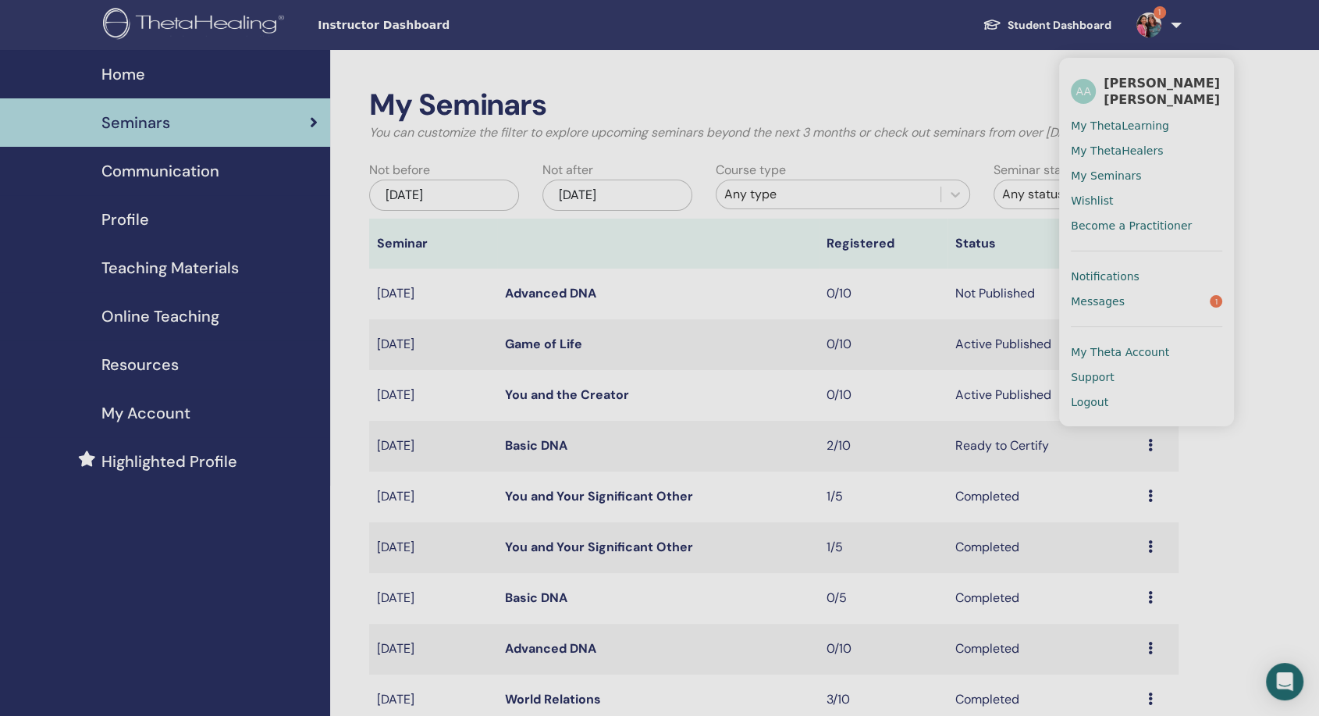
click at [1140, 222] on span "Become a Practitioner" at bounding box center [1131, 225] width 121 height 14
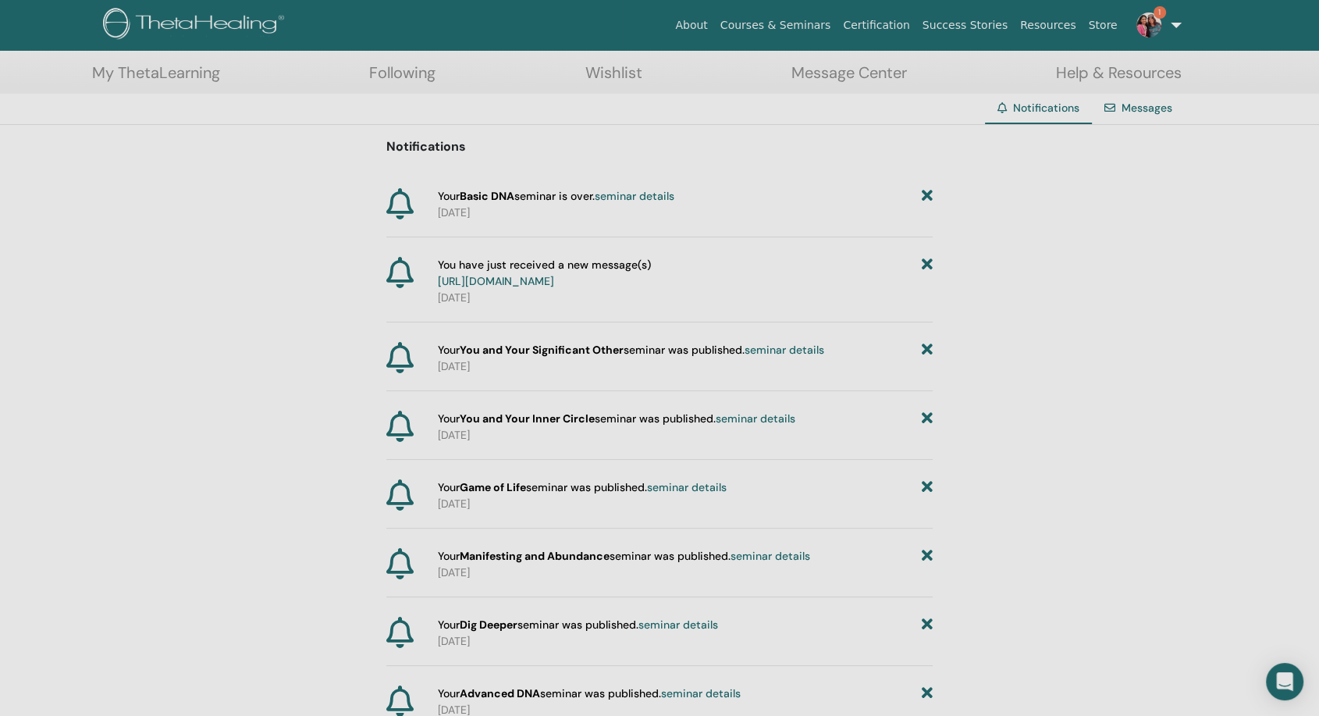
scroll to position [87, 0]
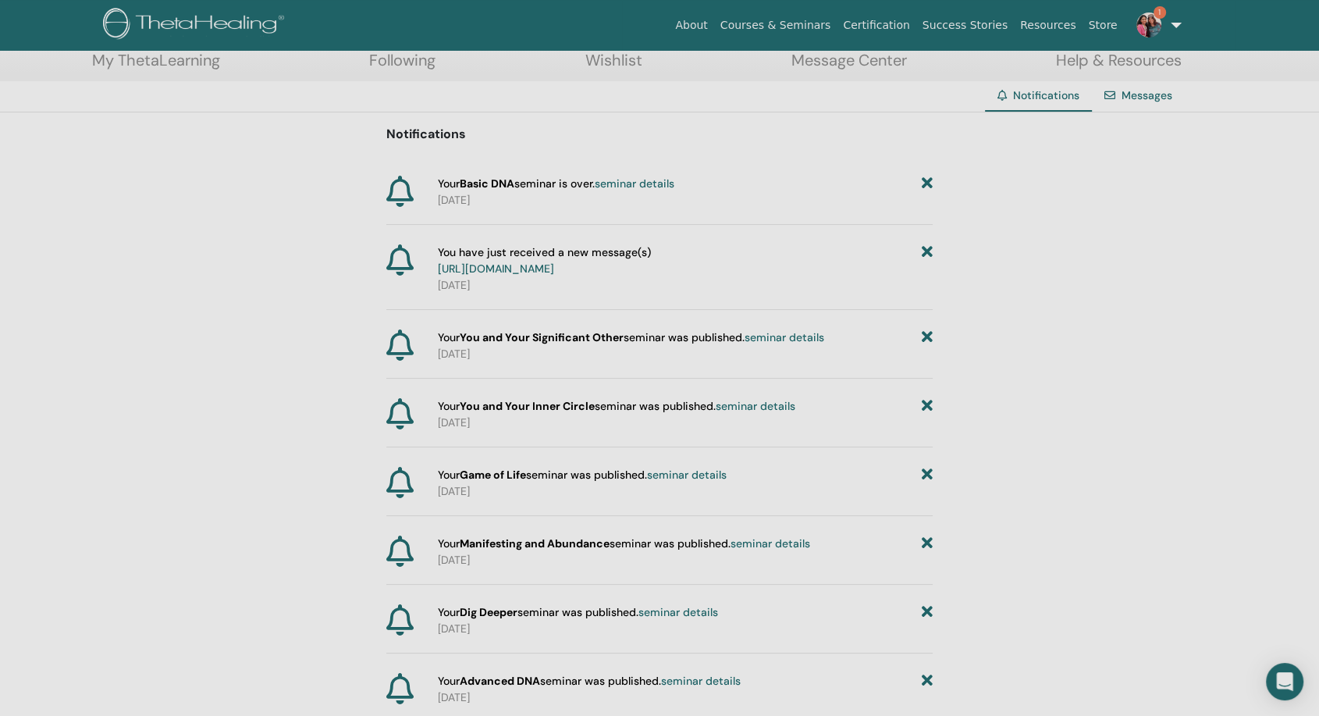
click at [674, 176] on link "seminar details" at bounding box center [635, 183] width 80 height 14
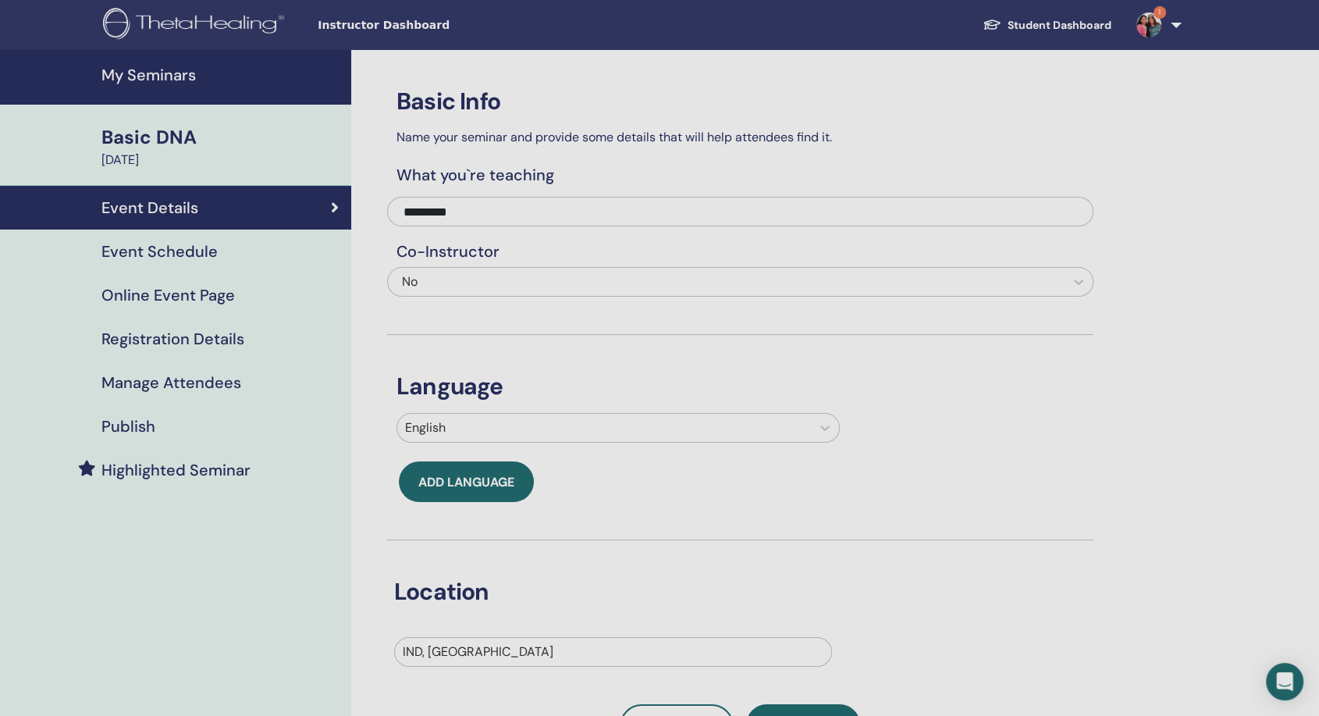
click at [176, 378] on h4 "Manage Attendees" at bounding box center [171, 382] width 140 height 19
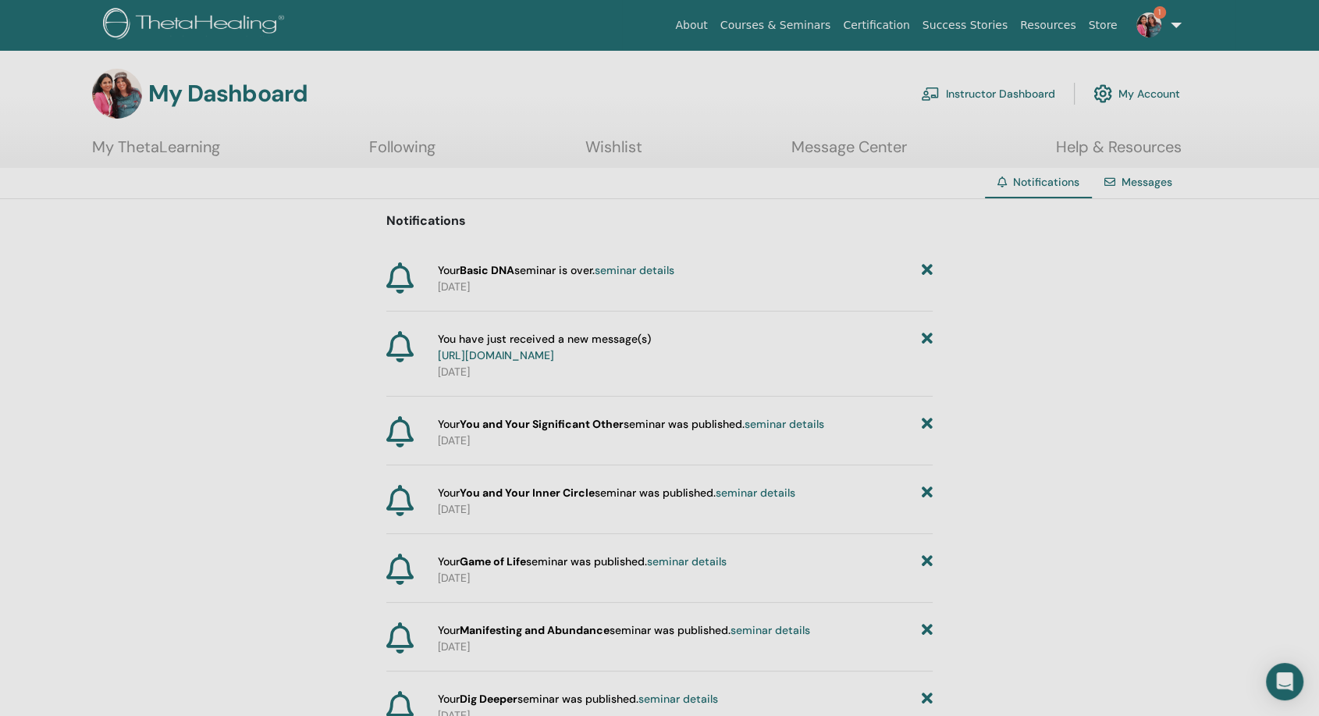
click at [632, 266] on link "seminar details" at bounding box center [635, 270] width 80 height 14
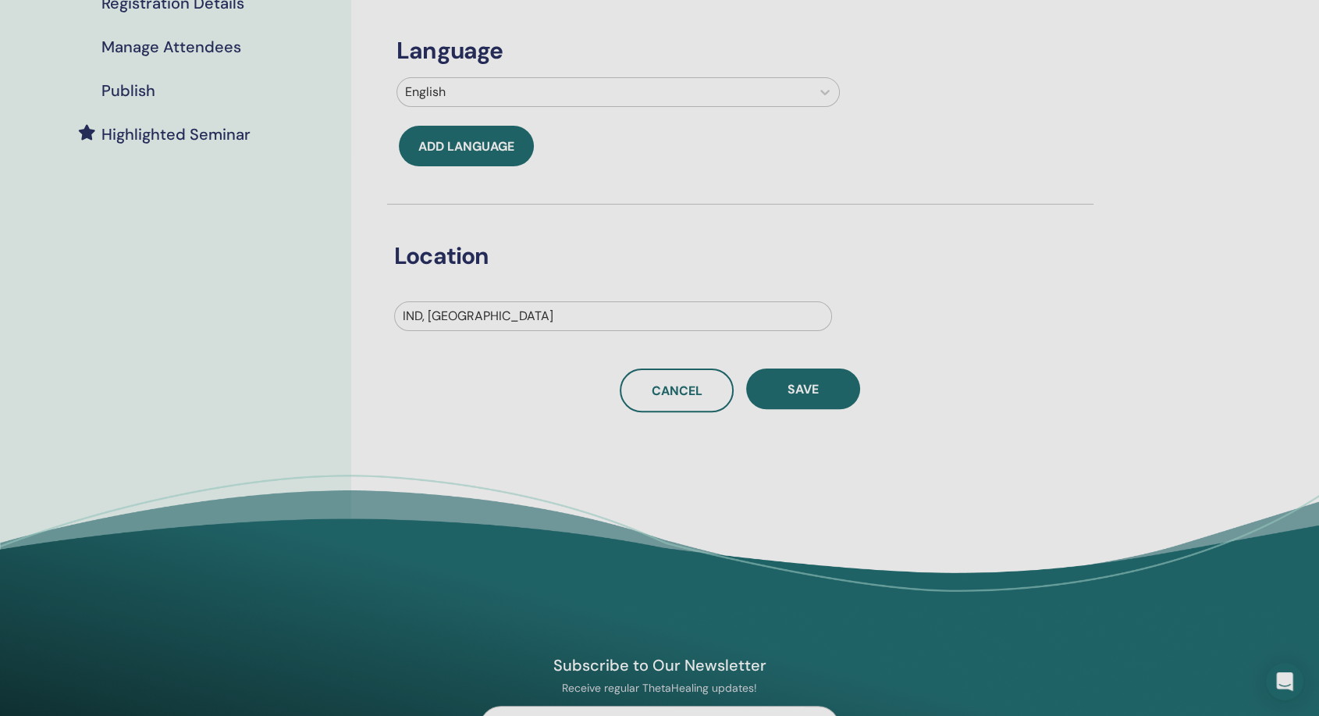
scroll to position [346, 0]
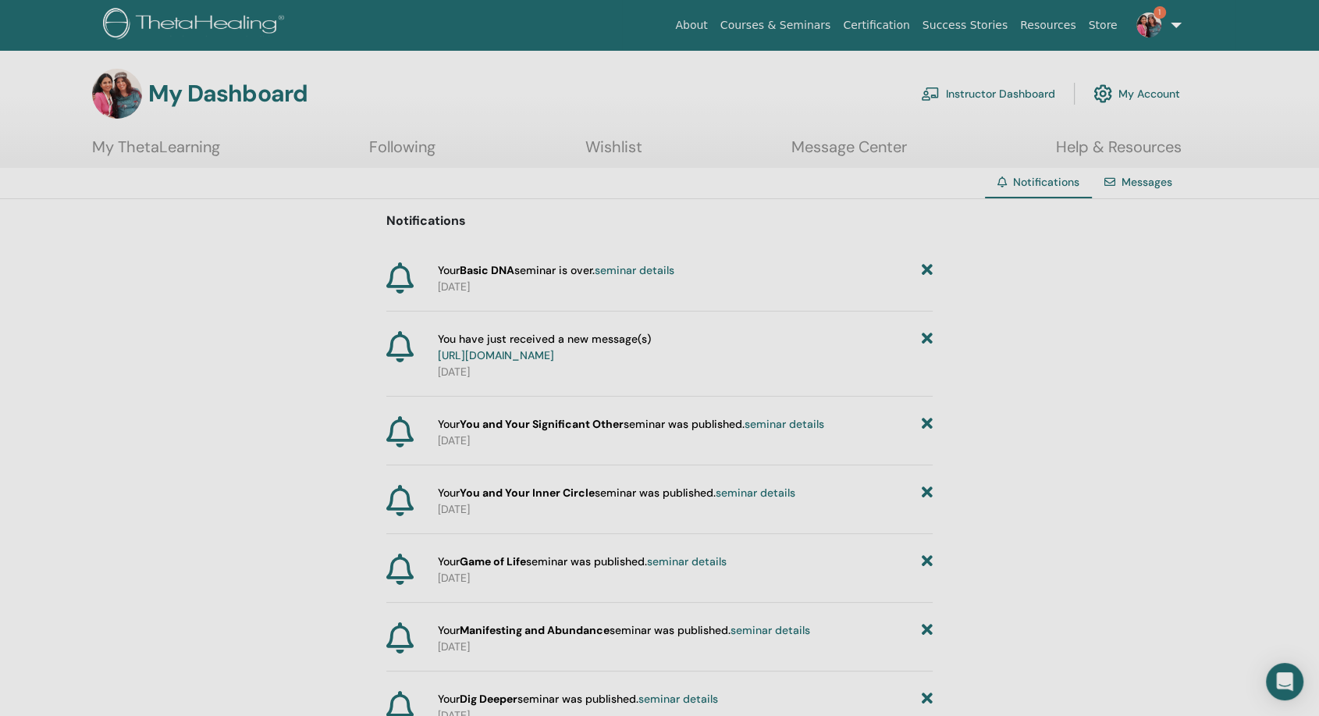
click at [1041, 94] on link "Instructor Dashboard" at bounding box center [988, 93] width 134 height 34
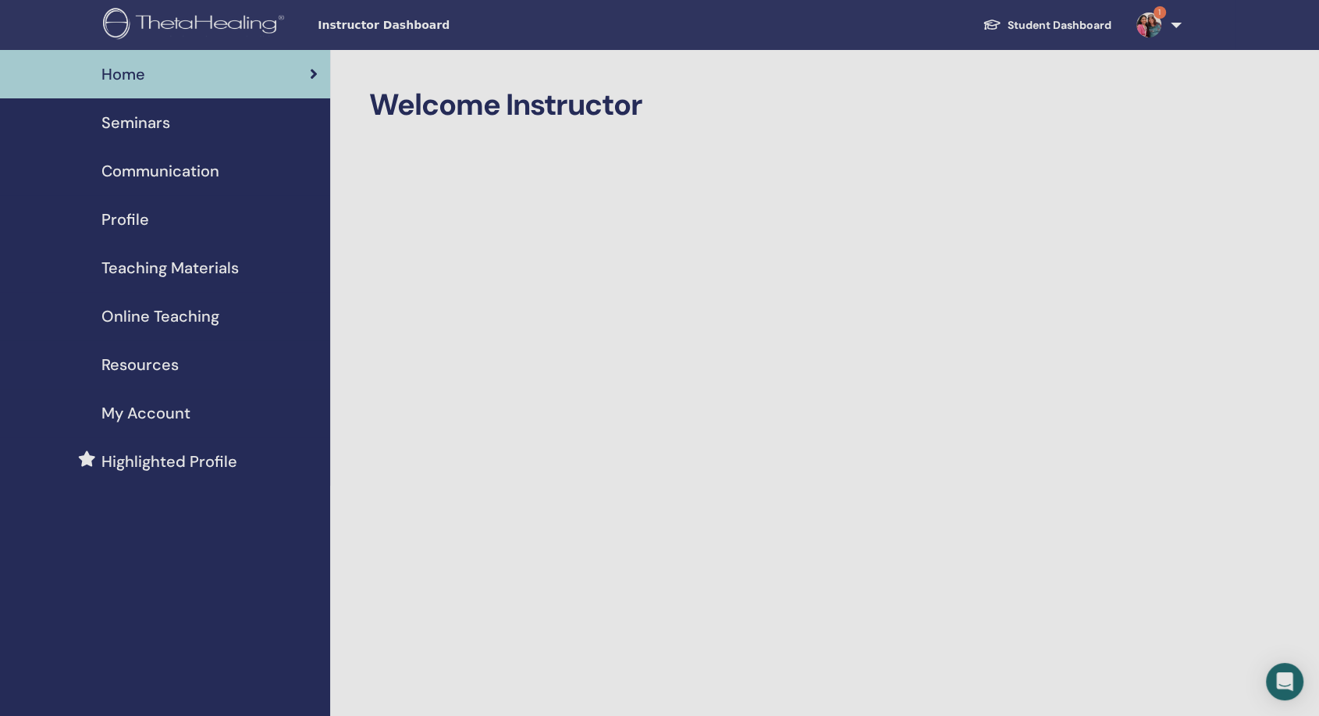
click at [158, 123] on span "Seminars" at bounding box center [135, 122] width 69 height 23
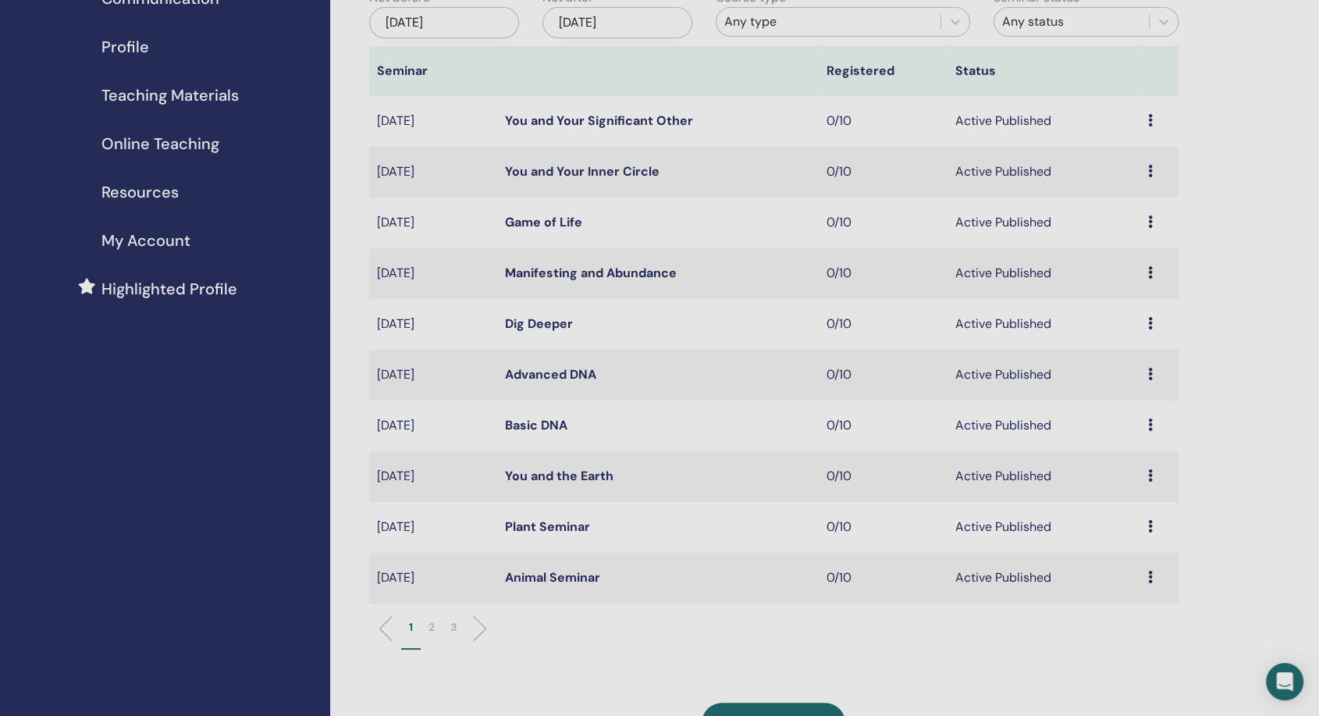
scroll to position [87, 0]
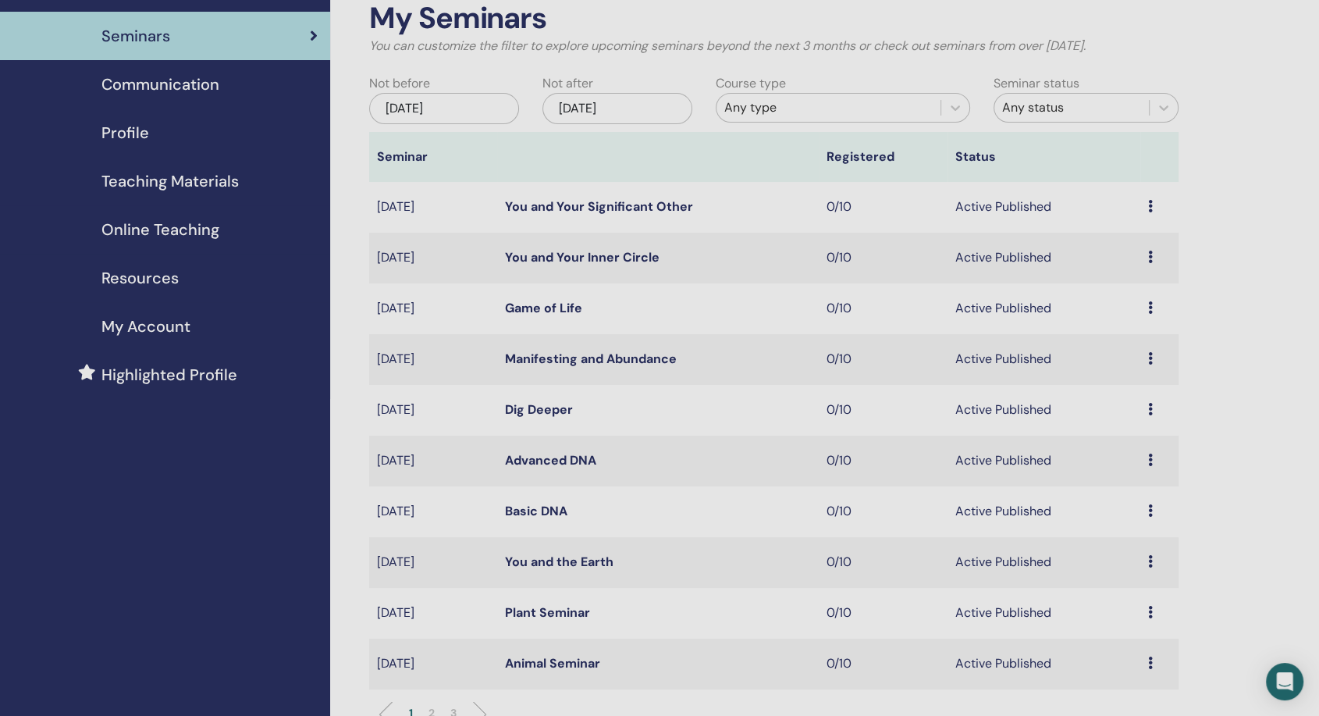
click at [904, 107] on div "Any type" at bounding box center [828, 107] width 208 height 19
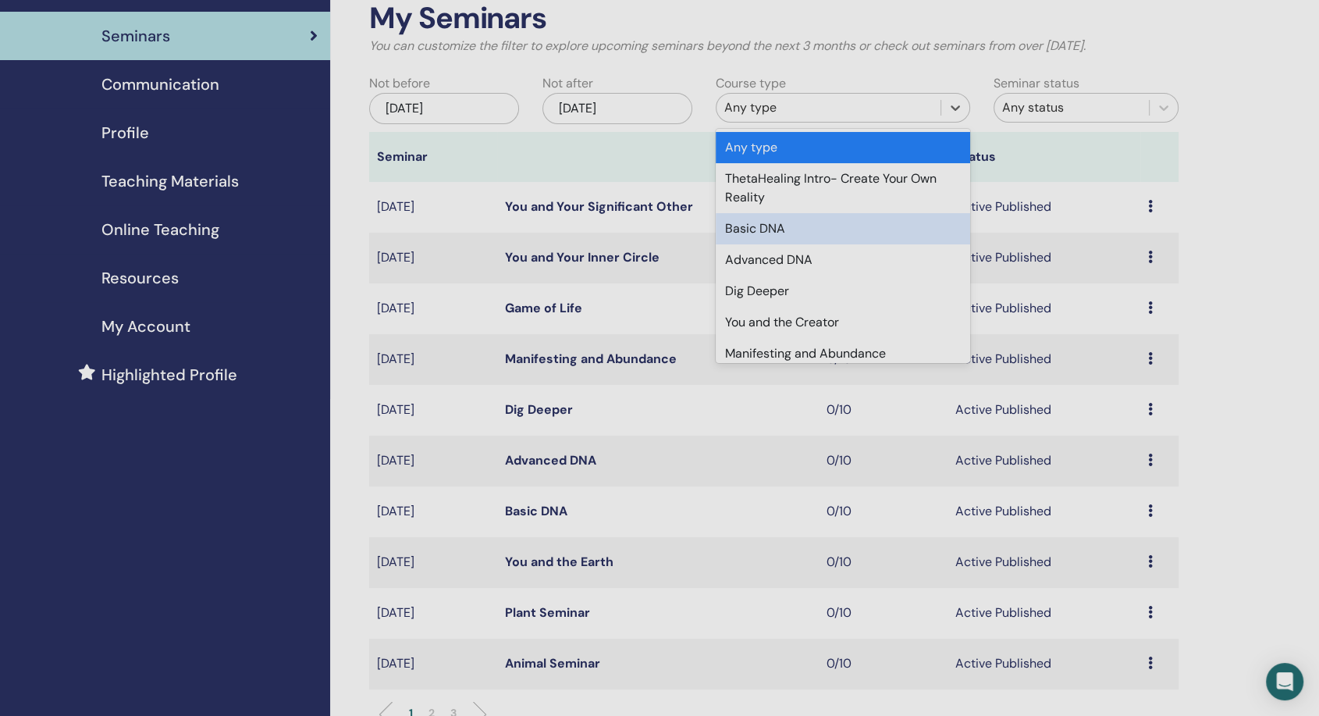
click at [826, 216] on div "Basic DNA" at bounding box center [843, 228] width 254 height 31
